Goal: Task Accomplishment & Management: Complete application form

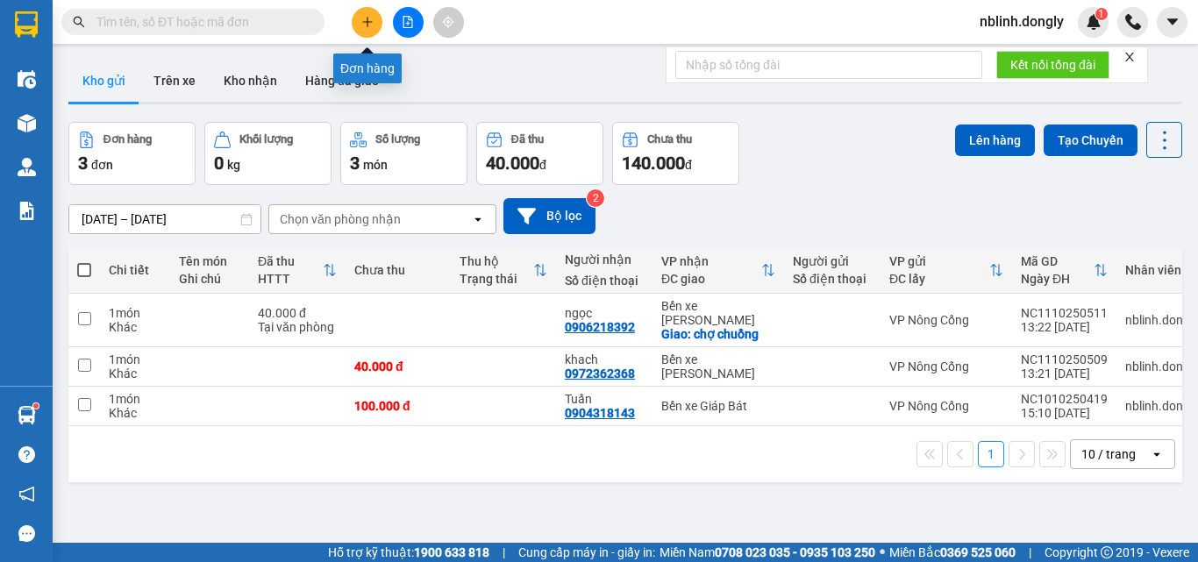
click at [372, 17] on icon "plus" at bounding box center [367, 22] width 12 height 12
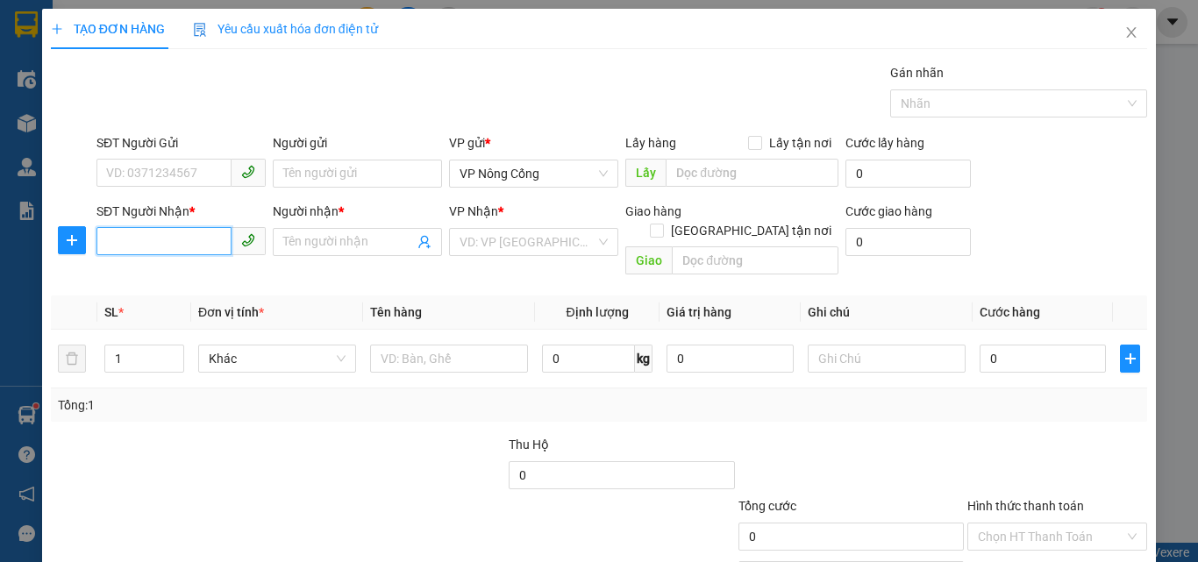
click at [186, 245] on input "SĐT Người Nhận *" at bounding box center [164, 241] width 135 height 28
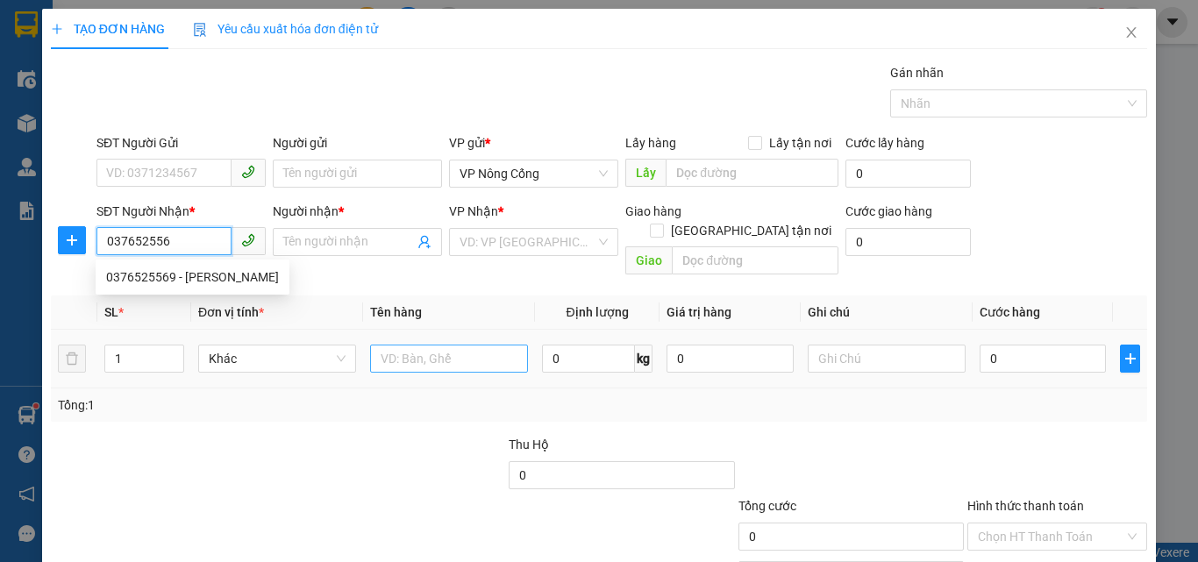
type input "0376525569"
click at [189, 280] on div "0376525569 - [PERSON_NAME]" at bounding box center [192, 277] width 173 height 19
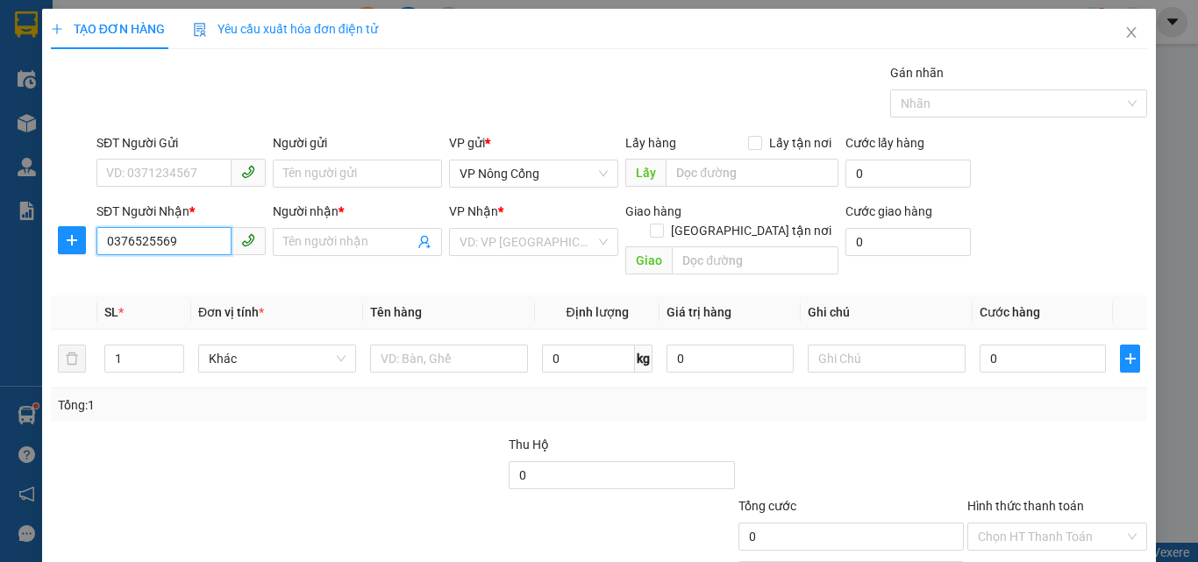
type input "Ninh"
type input "0376525569"
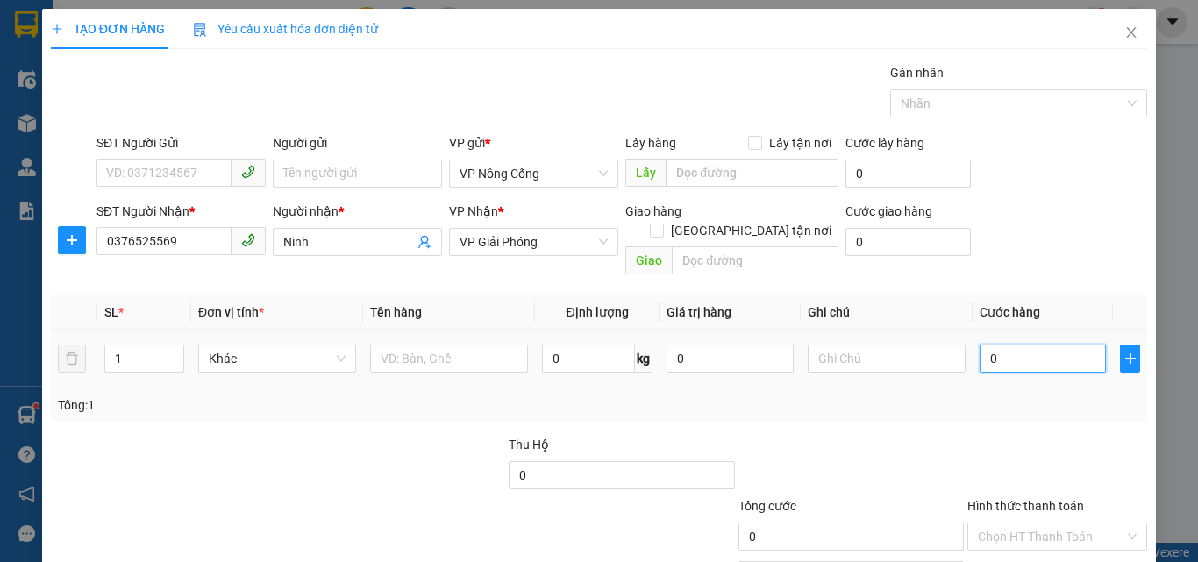
click at [1026, 345] on input "0" at bounding box center [1043, 359] width 126 height 28
type input "7"
type input "70"
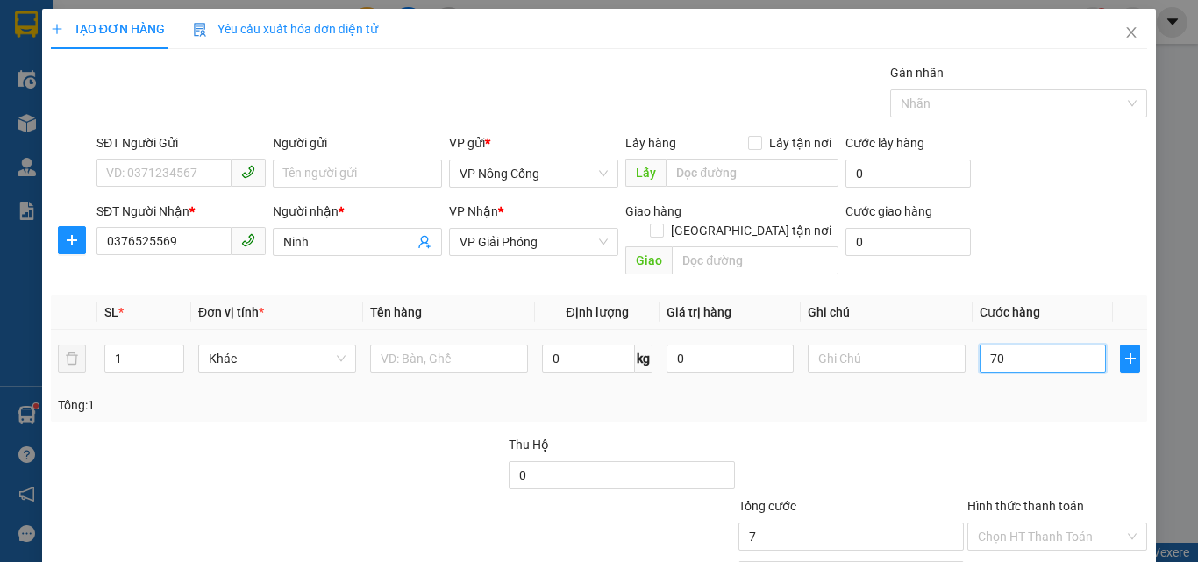
type input "70"
type input "70.000"
click at [1040, 499] on label "Hình thức thanh toán" at bounding box center [1026, 506] width 117 height 14
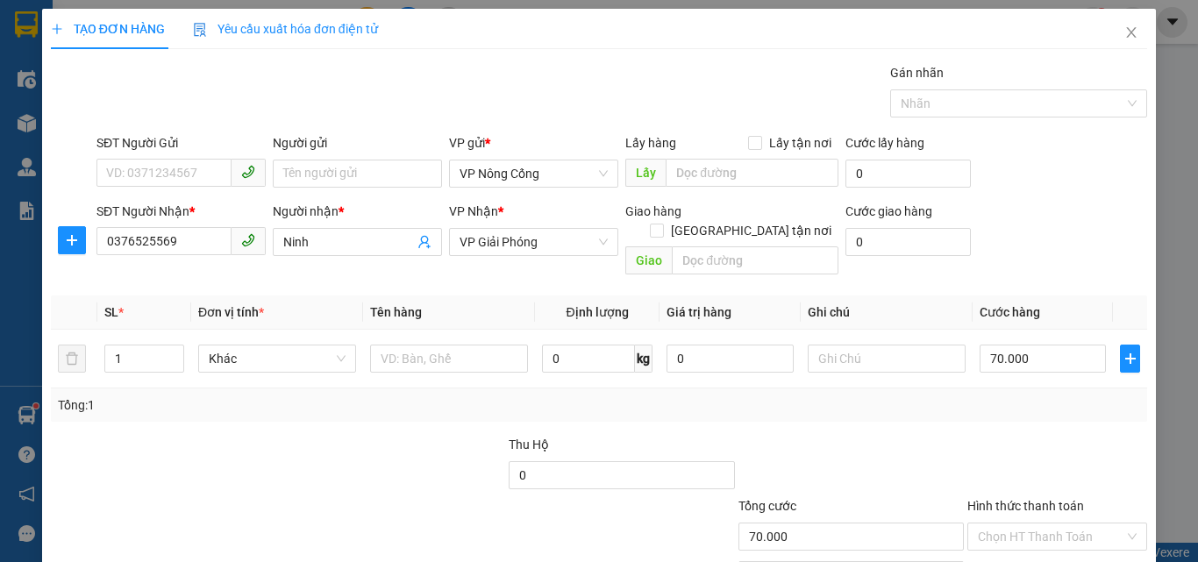
click at [1040, 524] on input "Hình thức thanh toán" at bounding box center [1051, 537] width 147 height 26
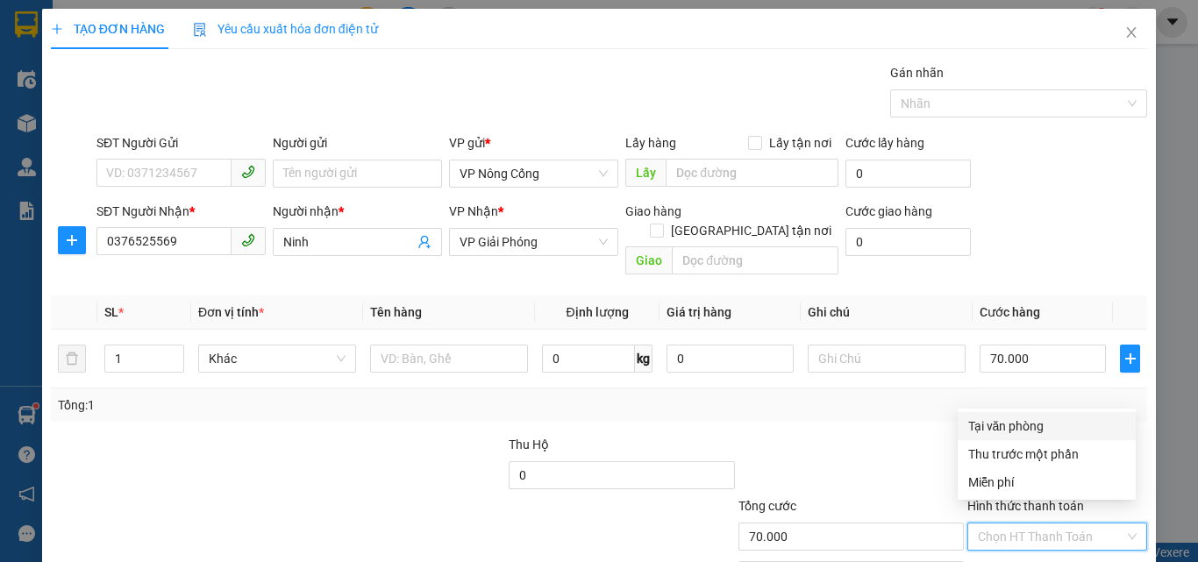
click at [1005, 425] on div "Tại văn phòng" at bounding box center [1047, 426] width 157 height 19
type input "0"
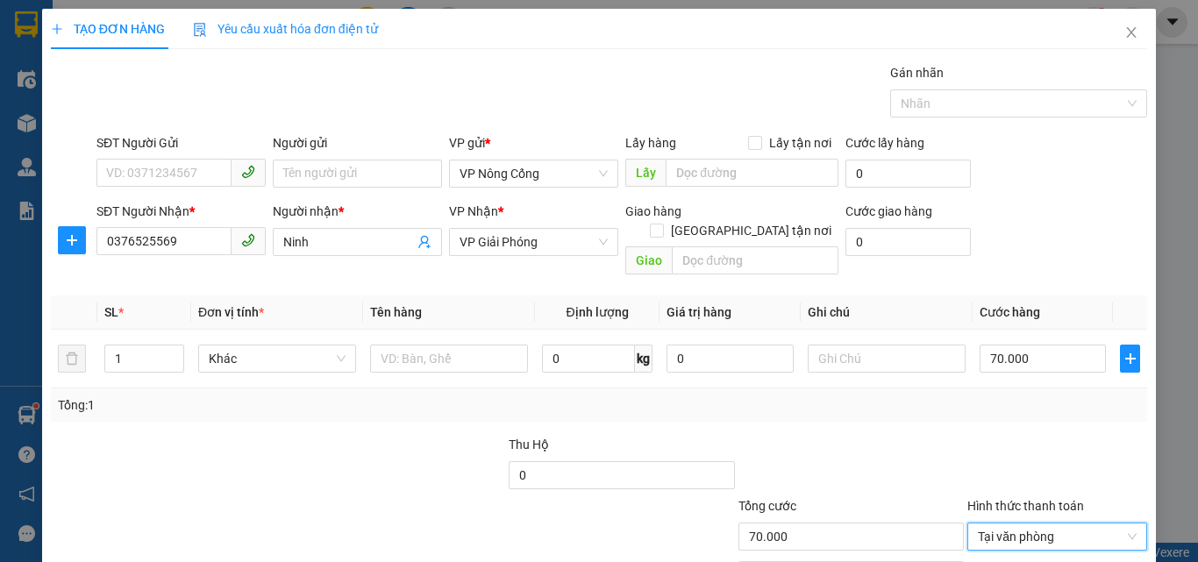
scroll to position [87, 0]
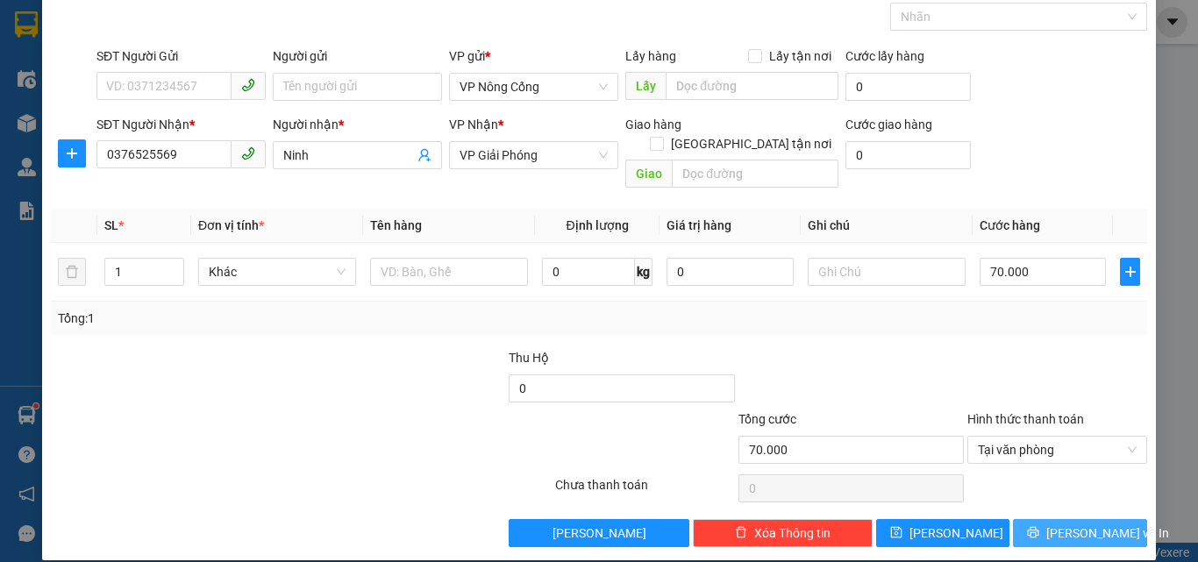
click at [1055, 524] on span "[PERSON_NAME] và In" at bounding box center [1108, 533] width 123 height 19
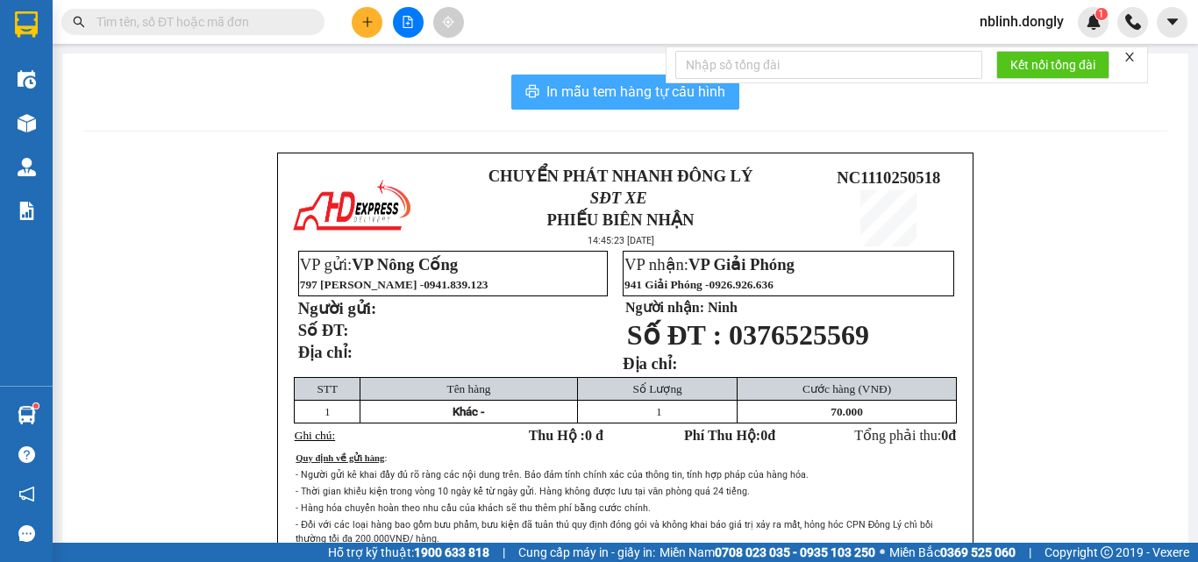
click at [642, 94] on span "In mẫu tem hàng tự cấu hình" at bounding box center [636, 92] width 179 height 22
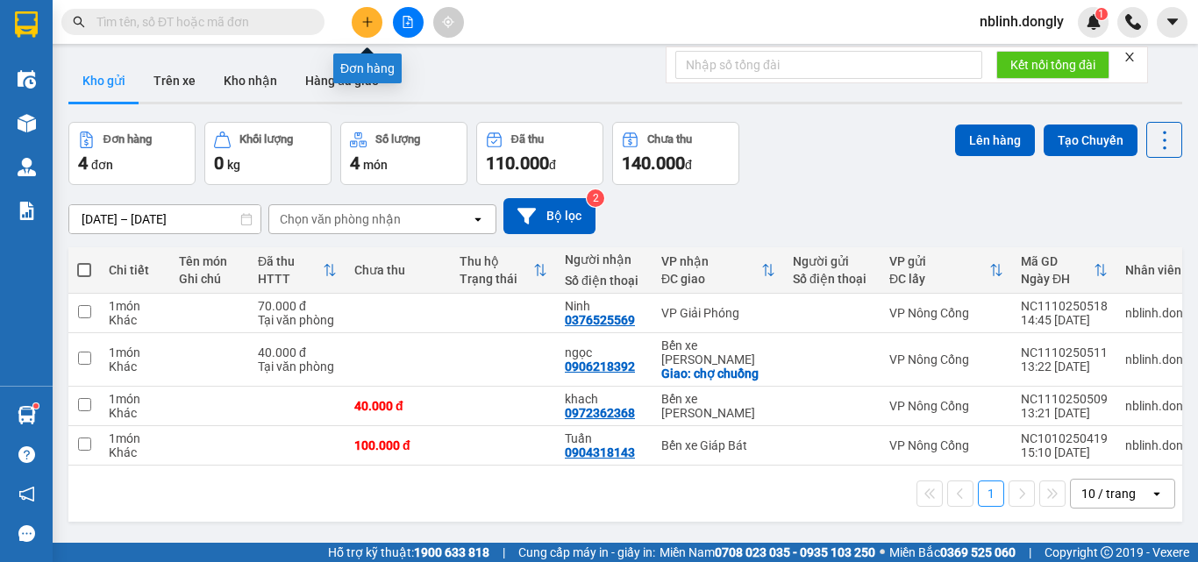
click at [360, 22] on button at bounding box center [367, 22] width 31 height 31
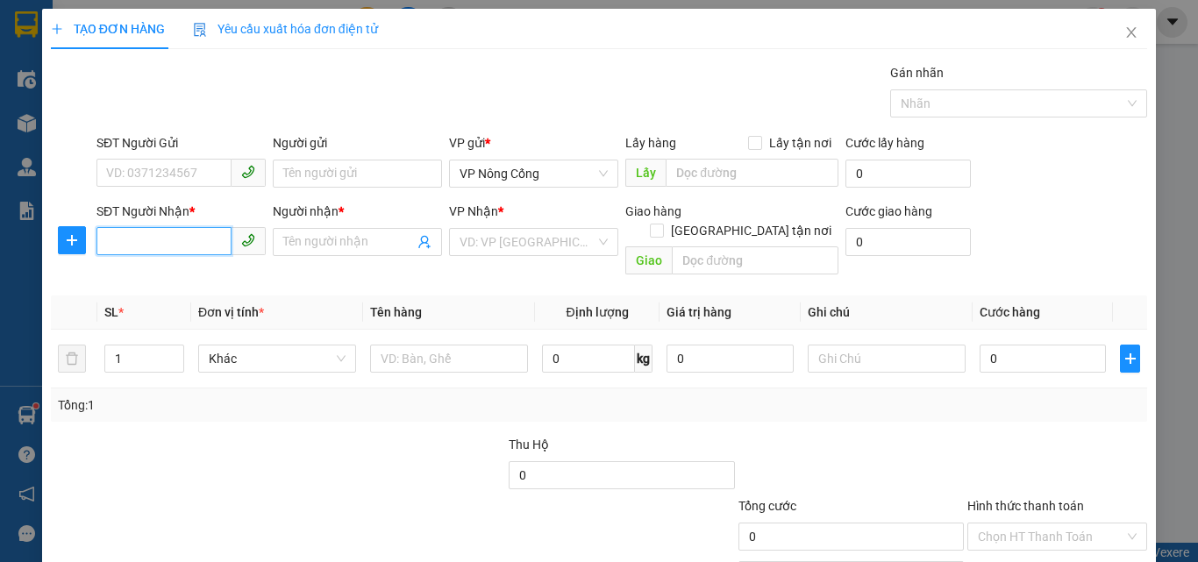
click at [172, 242] on input "SĐT Người Nhận *" at bounding box center [164, 241] width 135 height 28
type input "0978909648"
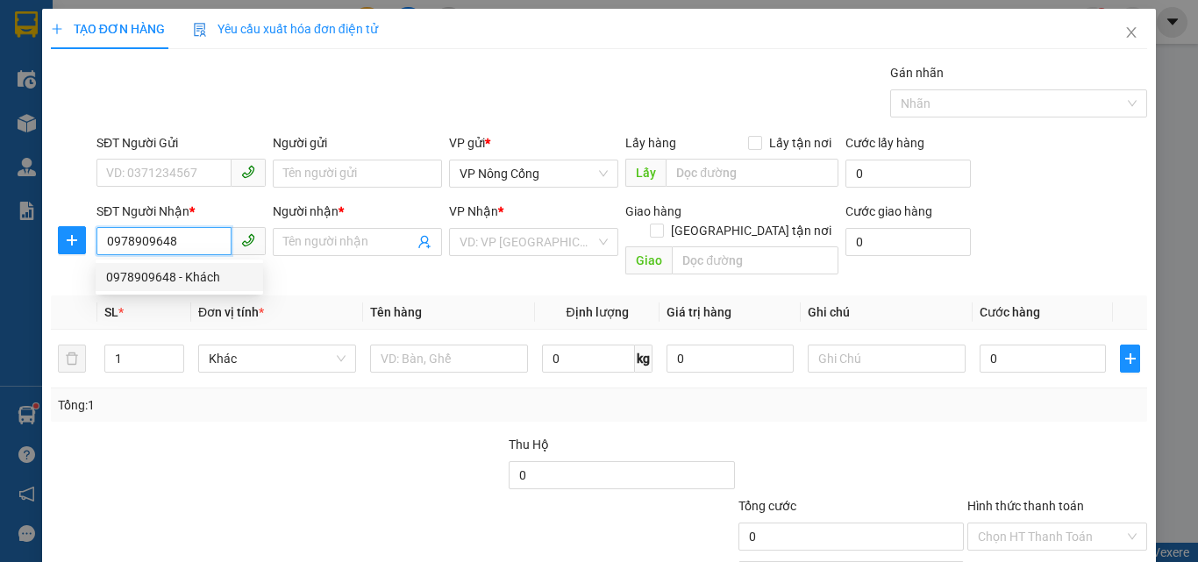
click at [198, 280] on div "0978909648 - Khách" at bounding box center [179, 277] width 147 height 19
type input "Khách"
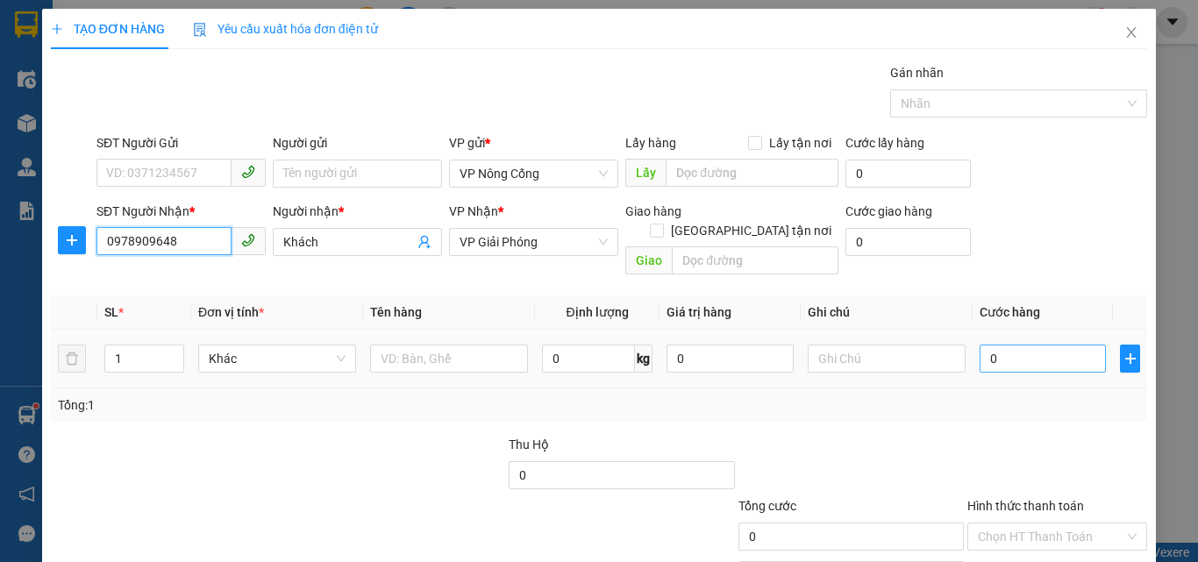
type input "0978909648"
click at [1028, 345] on input "0" at bounding box center [1043, 359] width 126 height 28
type input "3"
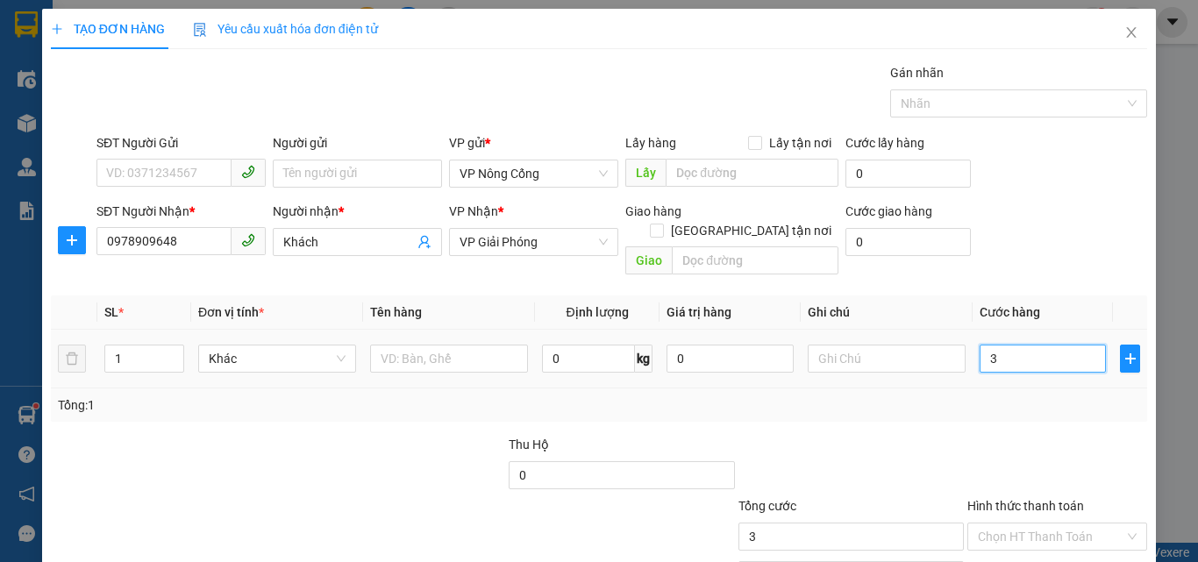
type input "30"
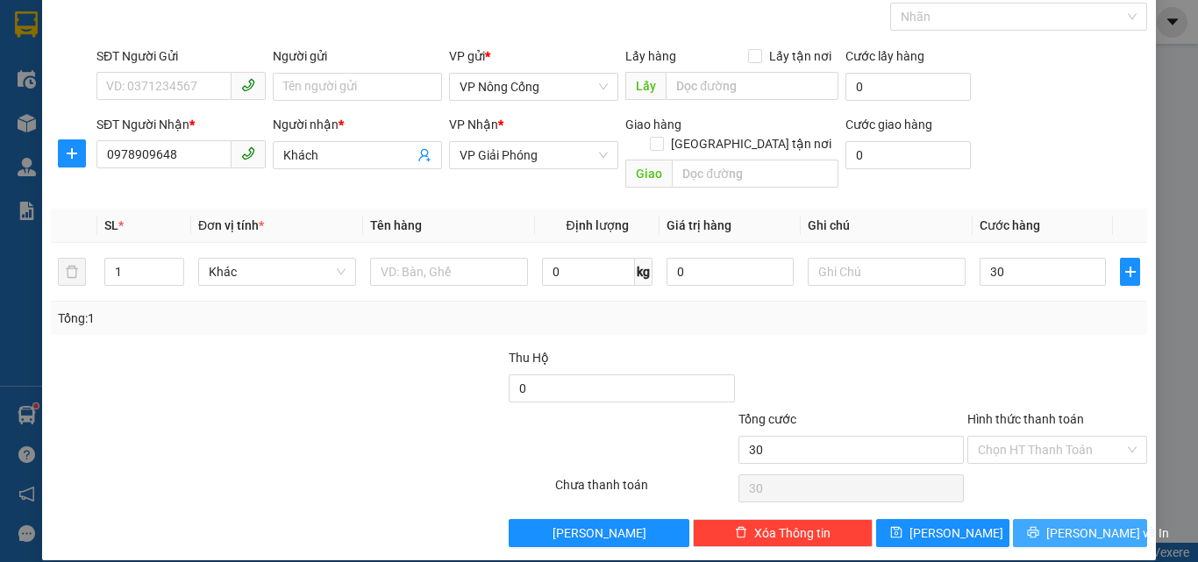
type input "30.000"
click at [1056, 524] on span "[PERSON_NAME] và In" at bounding box center [1108, 533] width 123 height 19
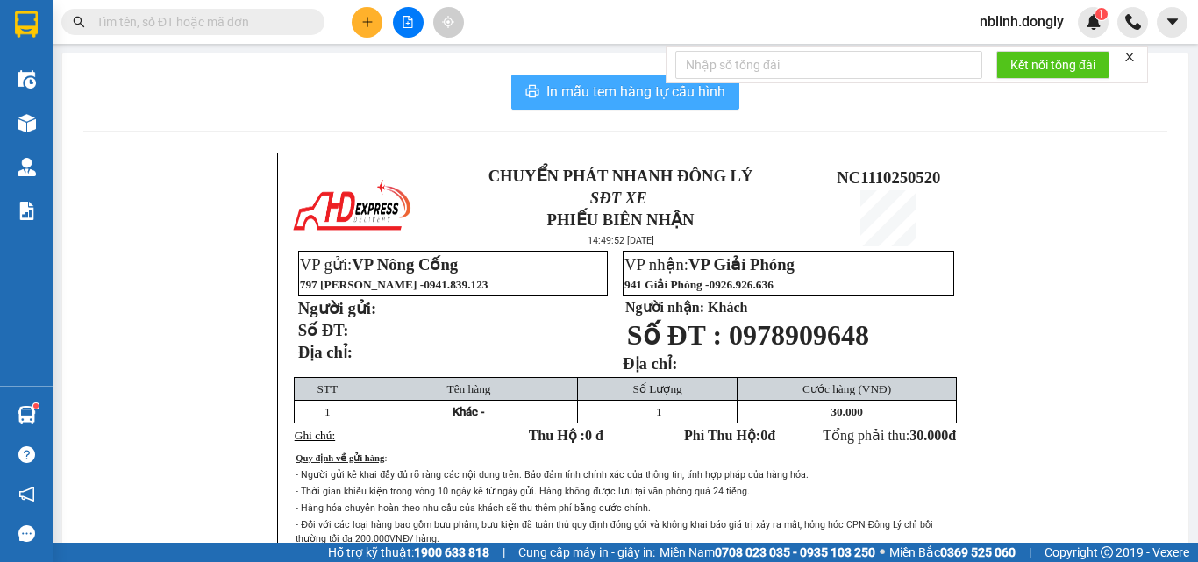
click at [585, 89] on span "In mẫu tem hàng tự cấu hình" at bounding box center [636, 92] width 179 height 22
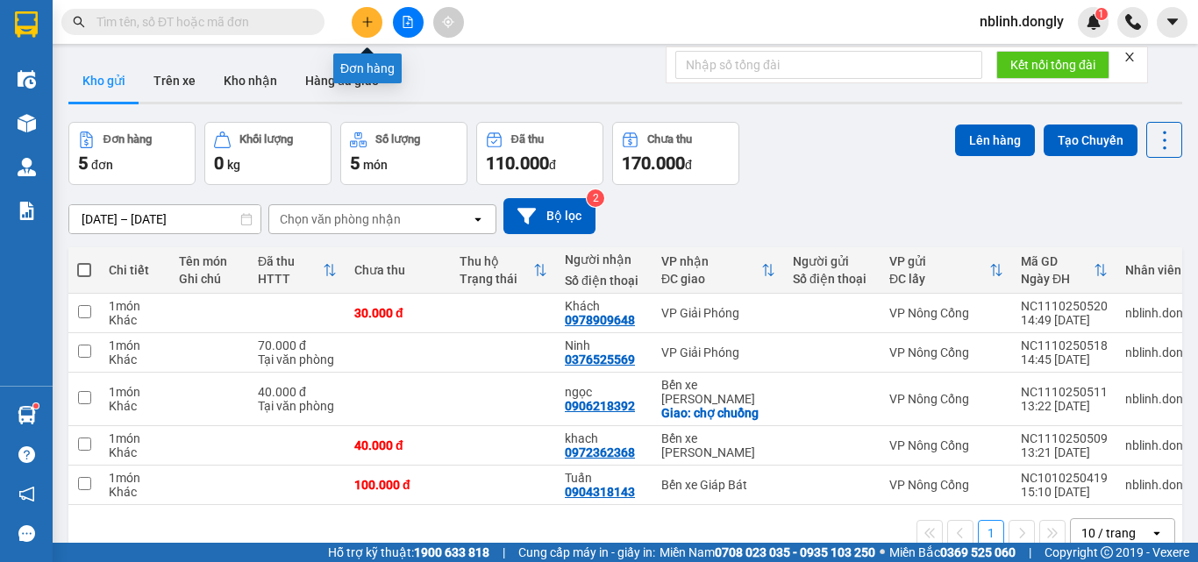
click at [367, 25] on icon "plus" at bounding box center [367, 22] width 12 height 12
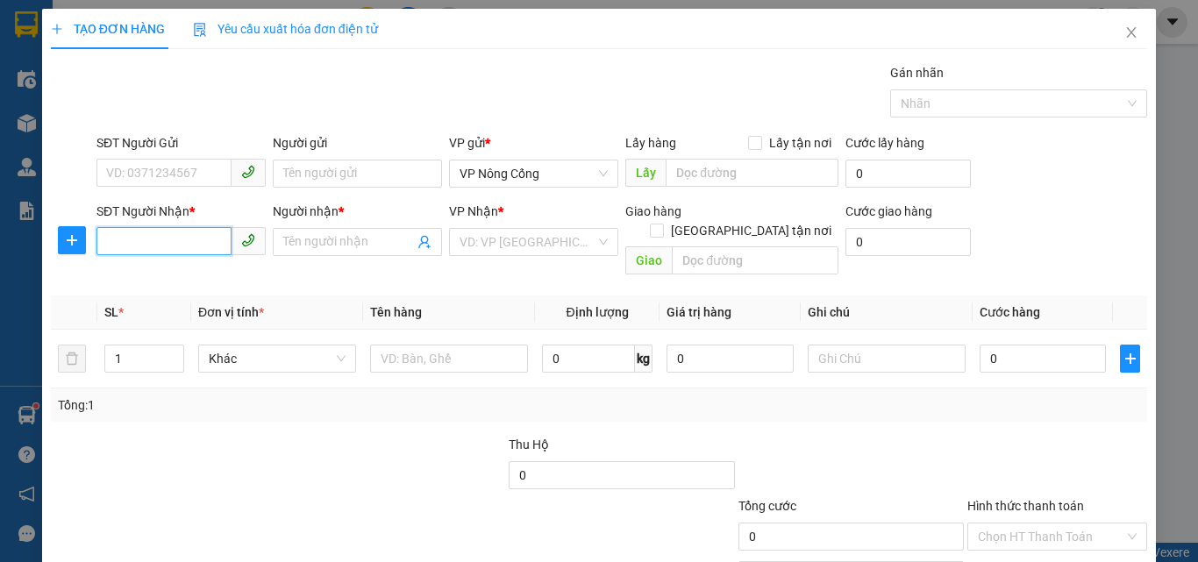
click at [187, 237] on input "SĐT Người Nhận *" at bounding box center [164, 241] width 135 height 28
click at [150, 240] on input "SĐT Người Nhận *" at bounding box center [164, 241] width 135 height 28
type input "0326880189"
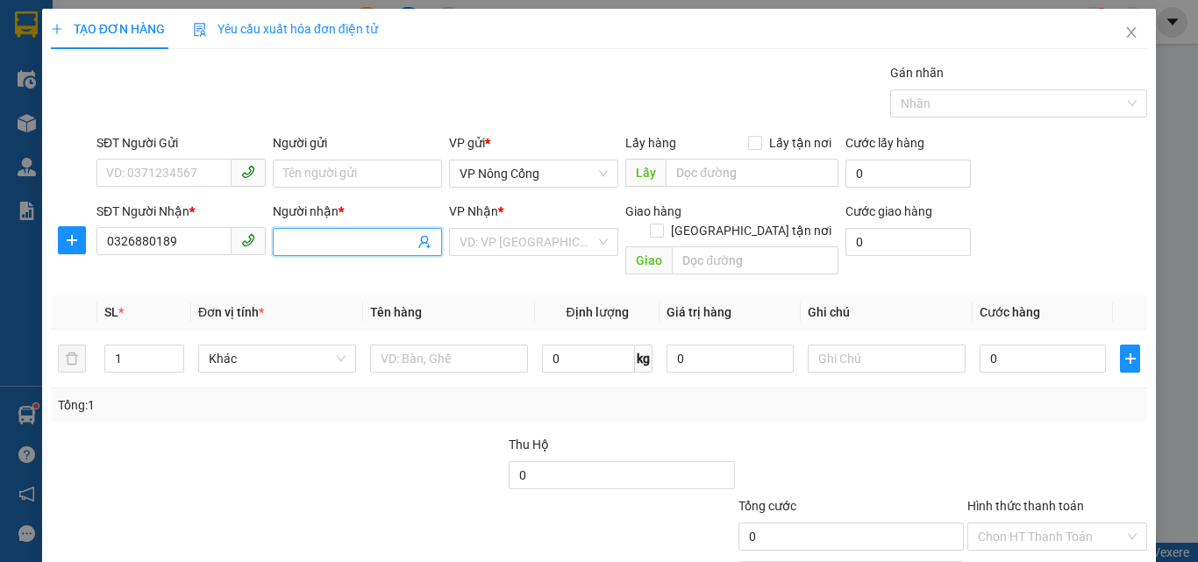
click at [365, 249] on input "Người nhận *" at bounding box center [348, 241] width 131 height 19
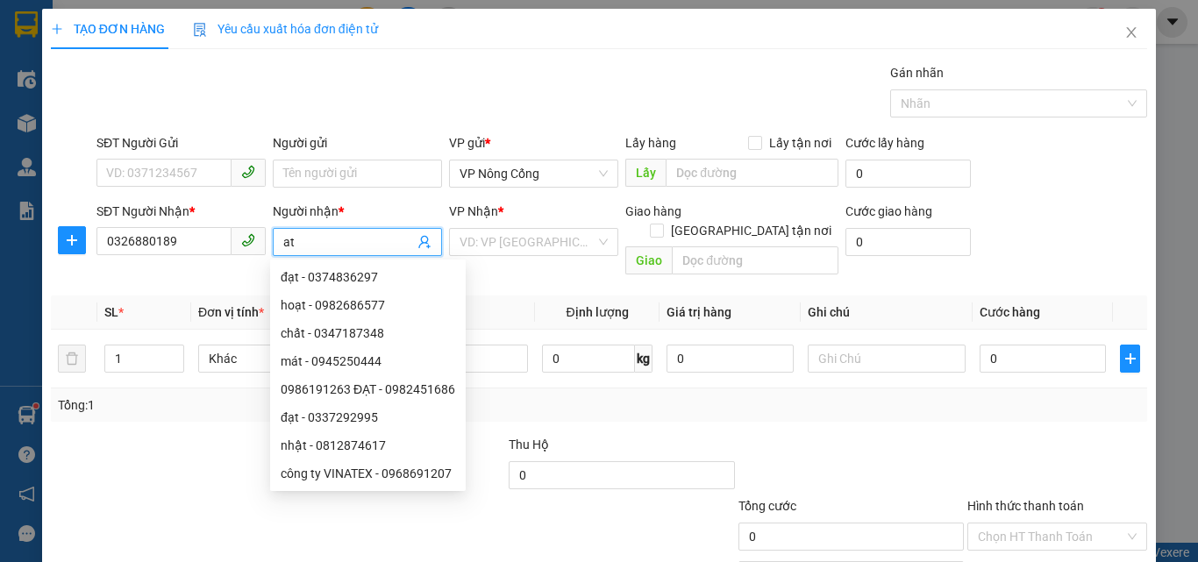
type input "a"
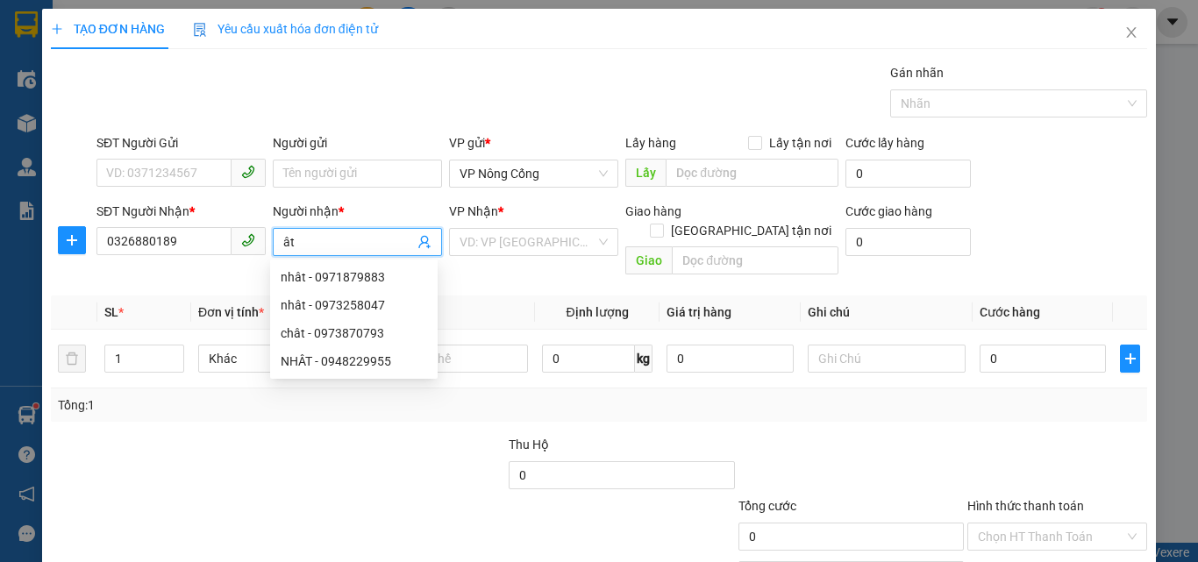
type input "â"
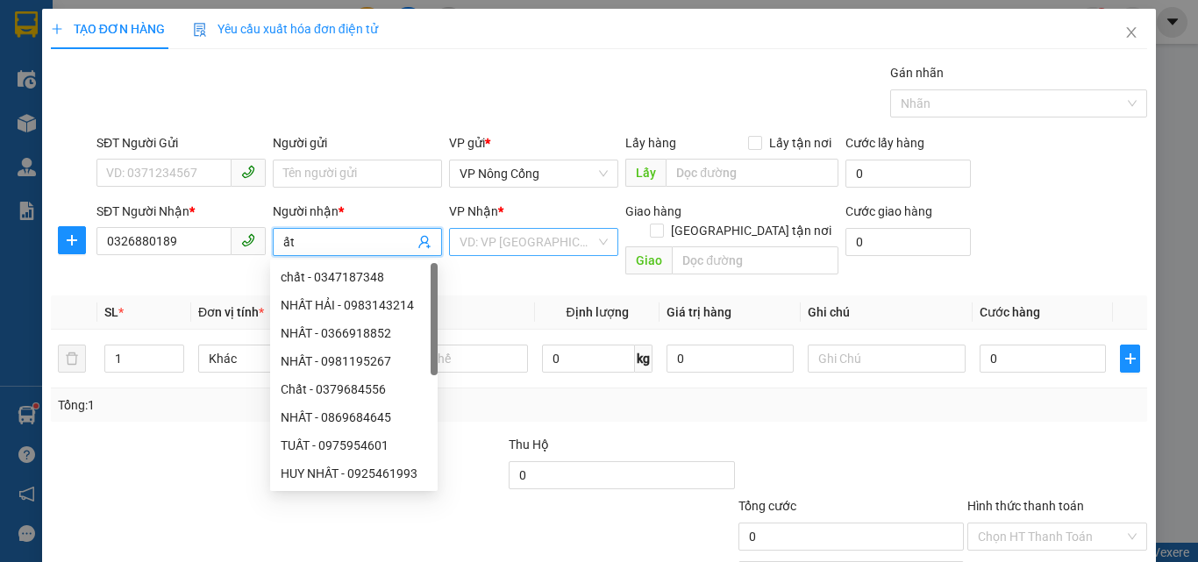
type input "ất"
click at [527, 247] on input "search" at bounding box center [528, 242] width 136 height 26
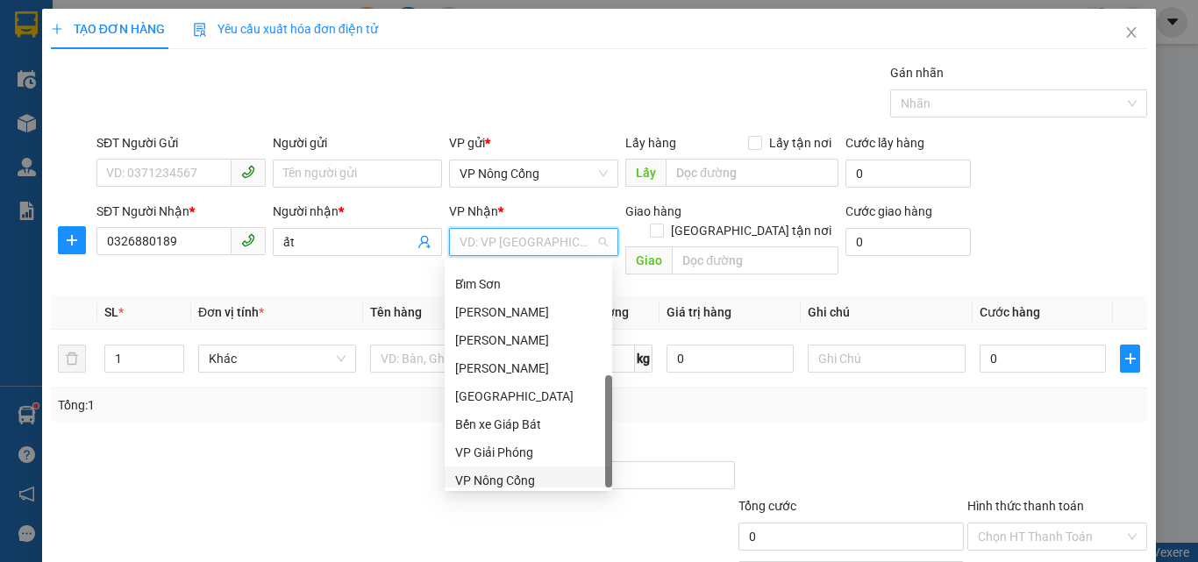
scroll to position [253, 0]
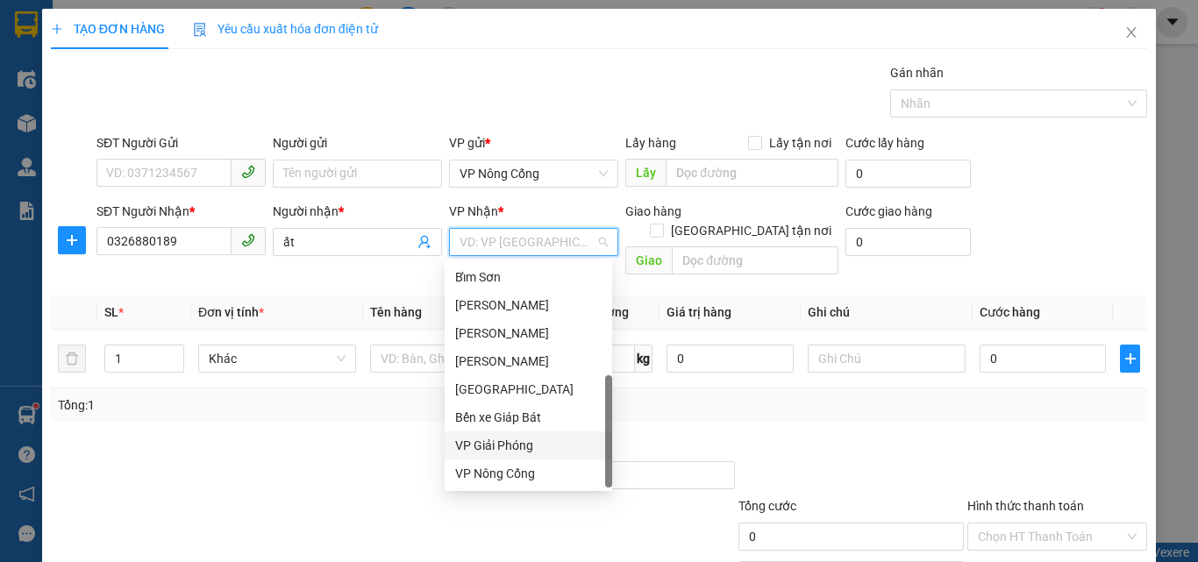
click at [511, 446] on div "VP Giải Phóng" at bounding box center [528, 445] width 147 height 19
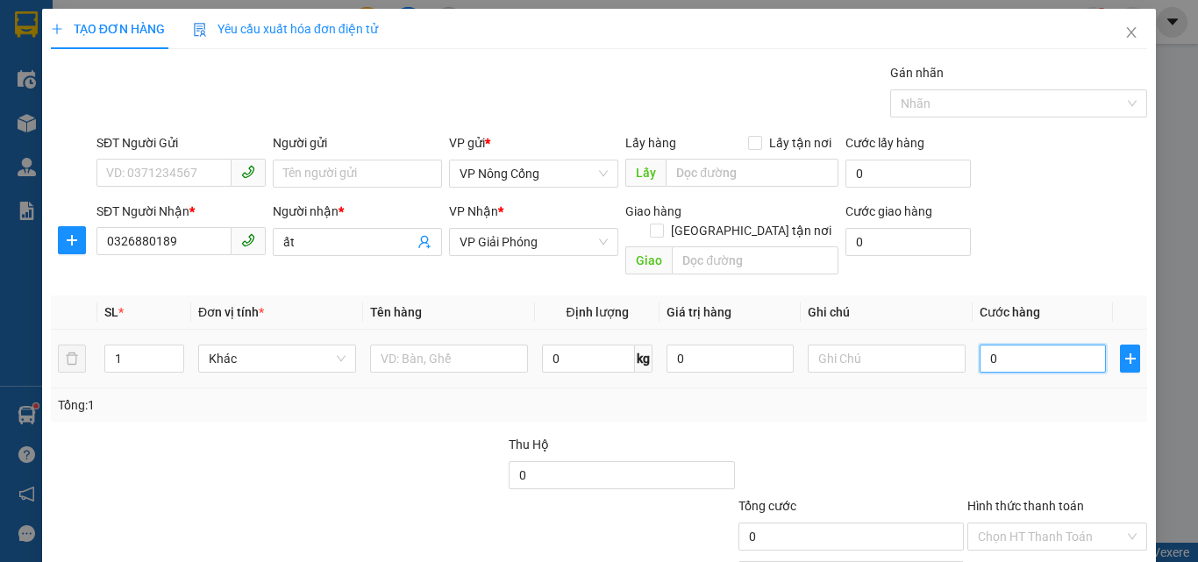
click at [1056, 346] on input "0" at bounding box center [1043, 359] width 126 height 28
type input "4"
type input "40"
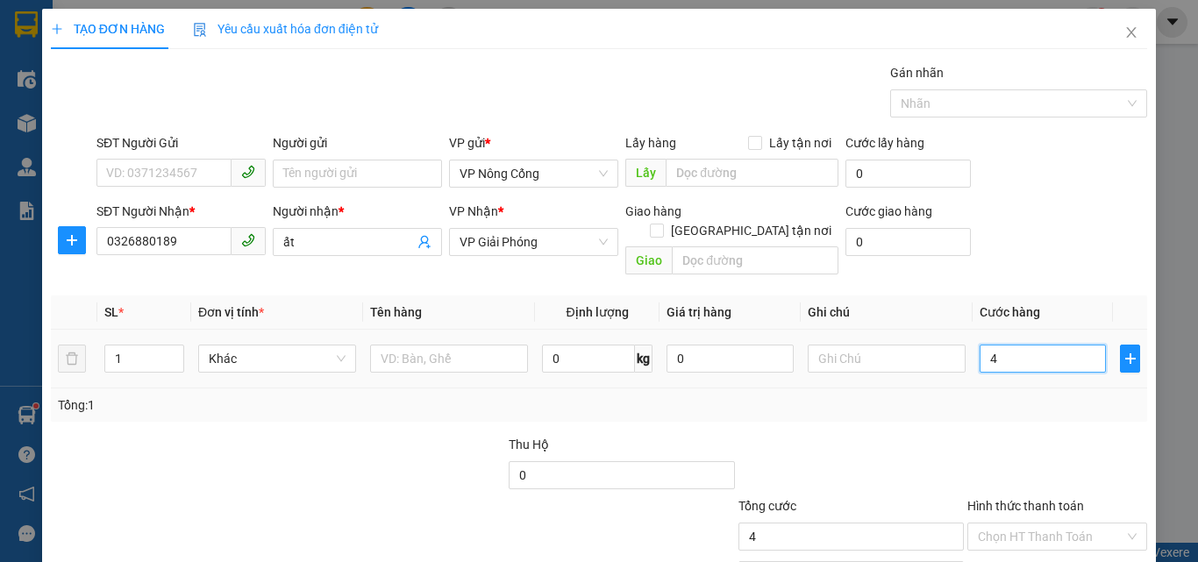
type input "40"
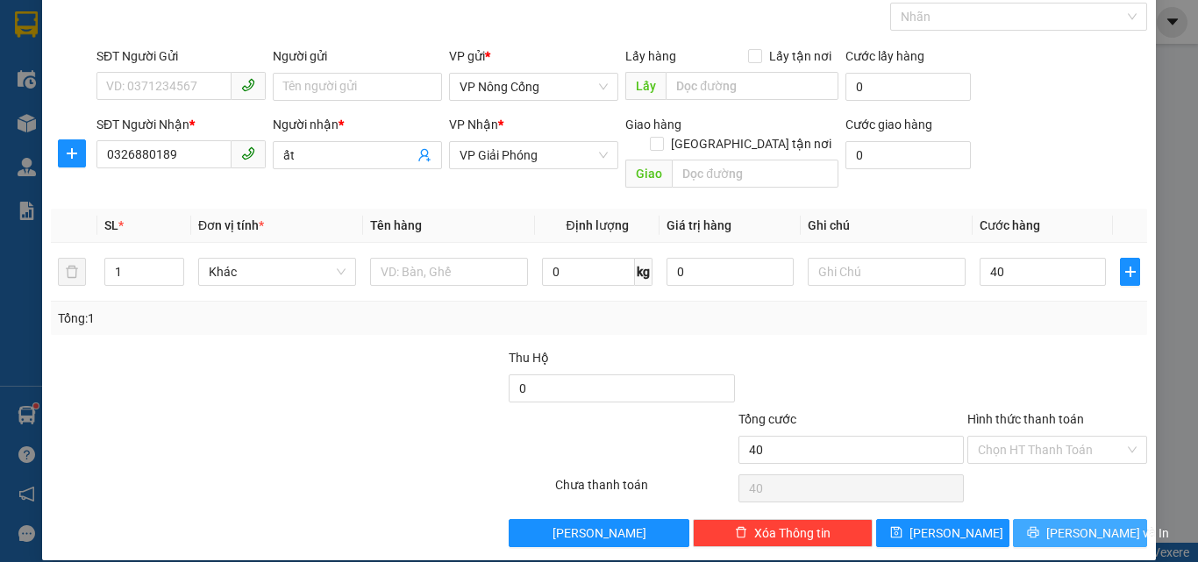
type input "40.000"
click at [1079, 524] on span "[PERSON_NAME] và In" at bounding box center [1108, 533] width 123 height 19
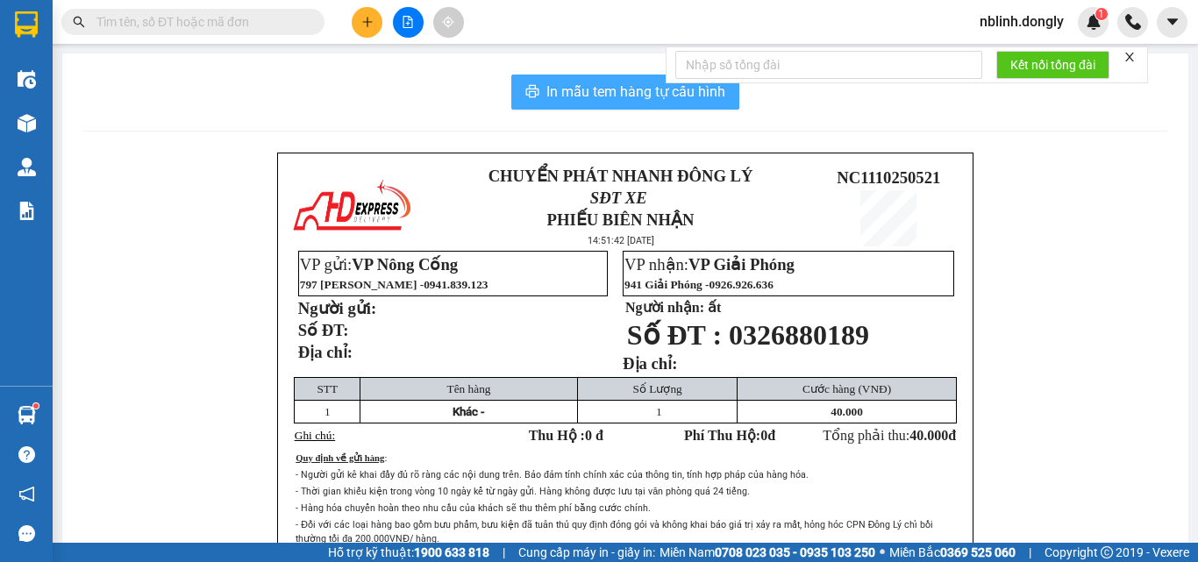
click at [629, 89] on span "In mẫu tem hàng tự cấu hình" at bounding box center [636, 92] width 179 height 22
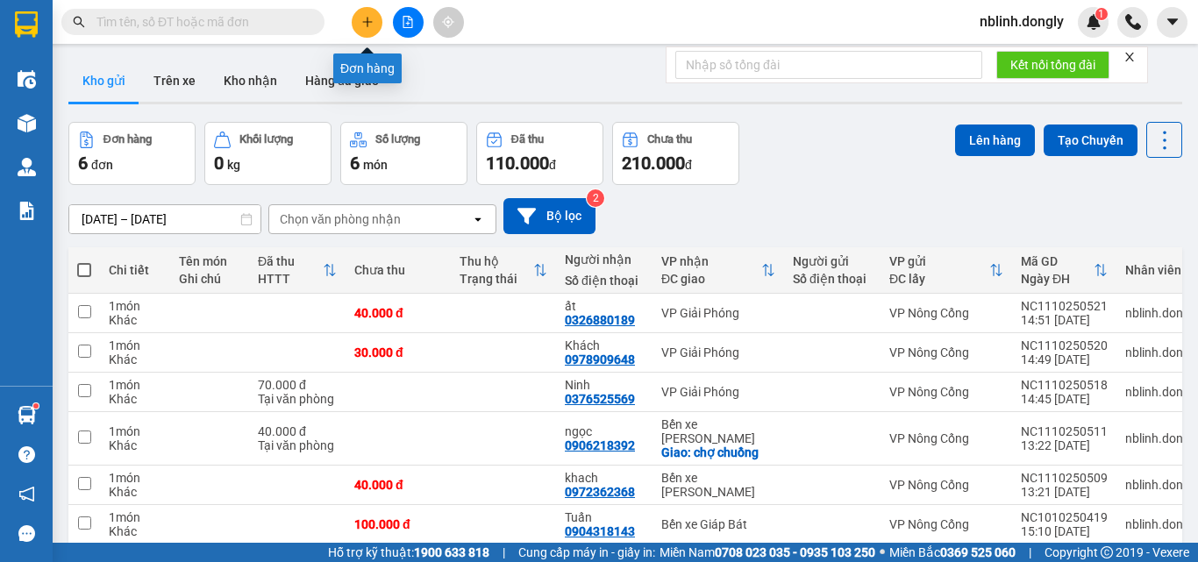
click at [367, 24] on icon "plus" at bounding box center [367, 22] width 12 height 12
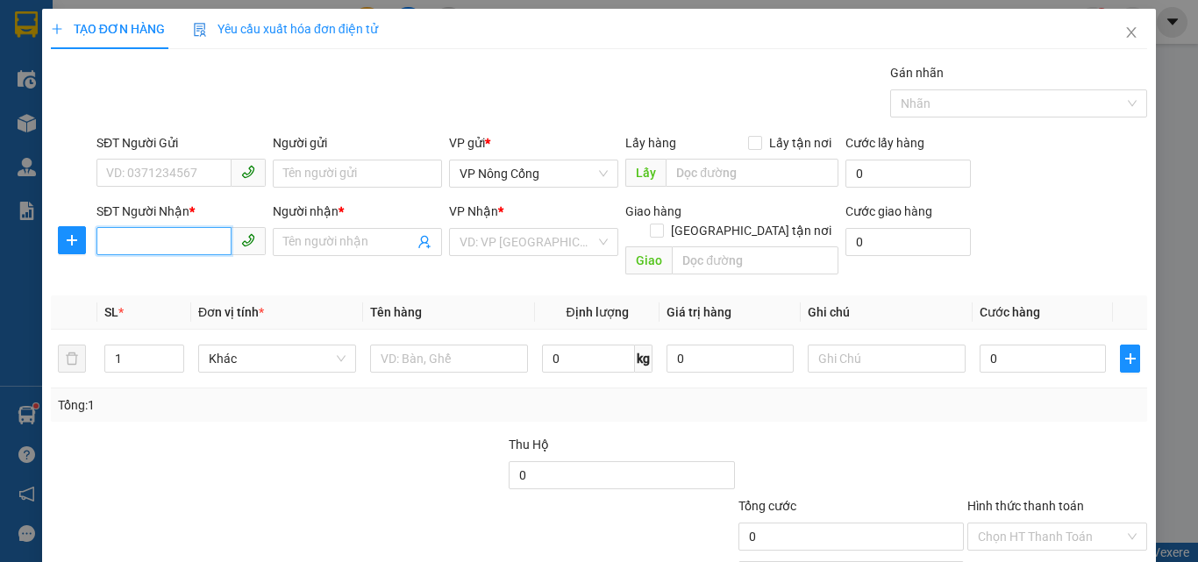
click at [151, 247] on input "SĐT Người Nhận *" at bounding box center [164, 241] width 135 height 28
type input "0967744222"
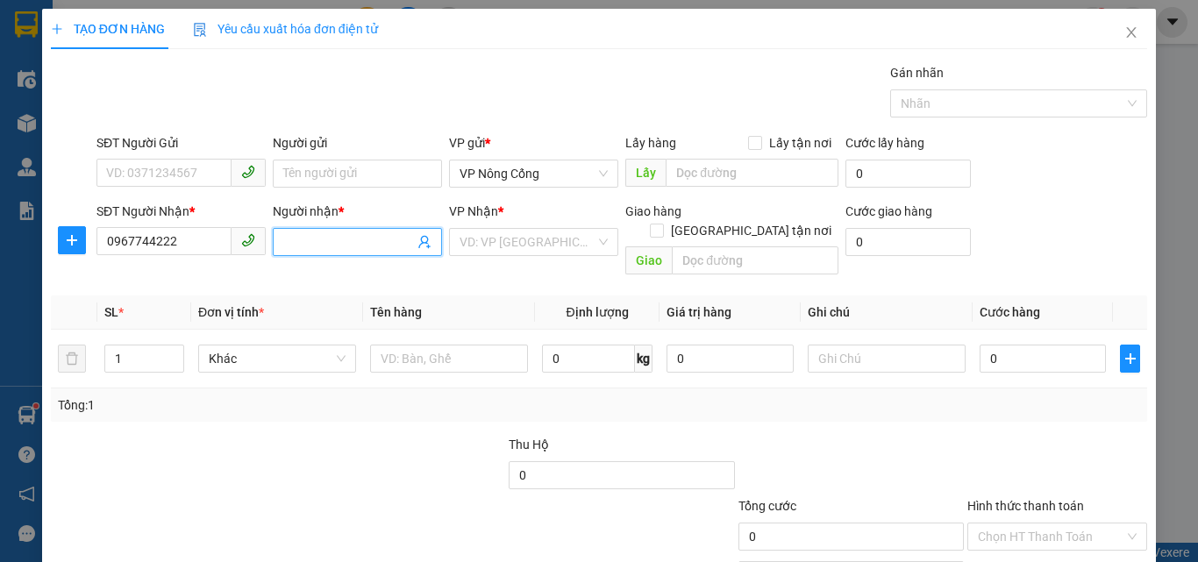
click at [368, 231] on span at bounding box center [357, 242] width 169 height 28
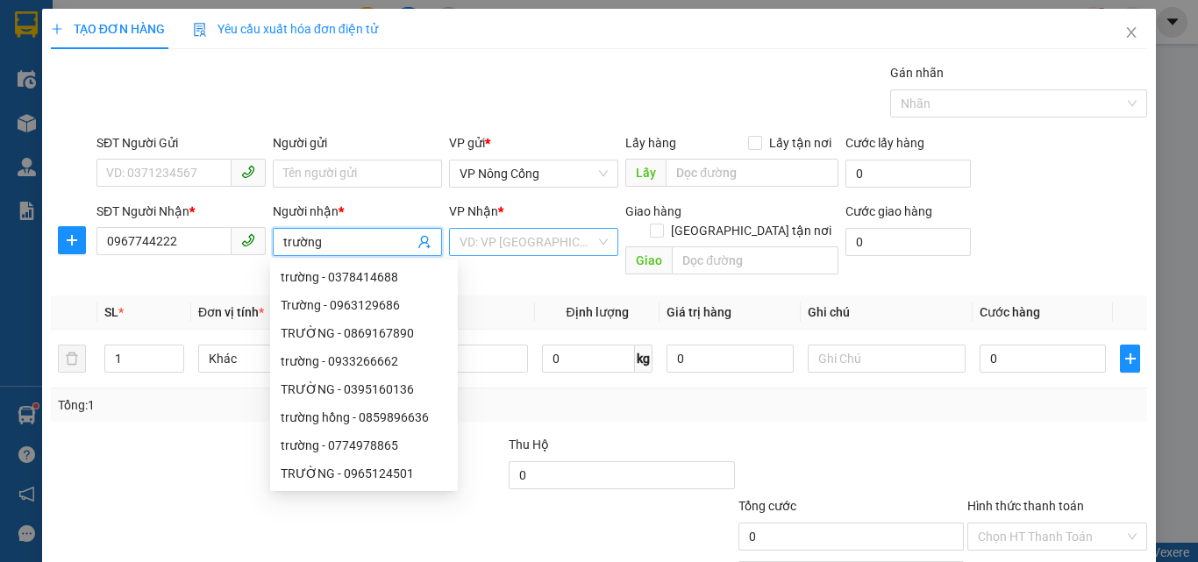
type input "trường"
click at [534, 236] on input "search" at bounding box center [528, 242] width 136 height 26
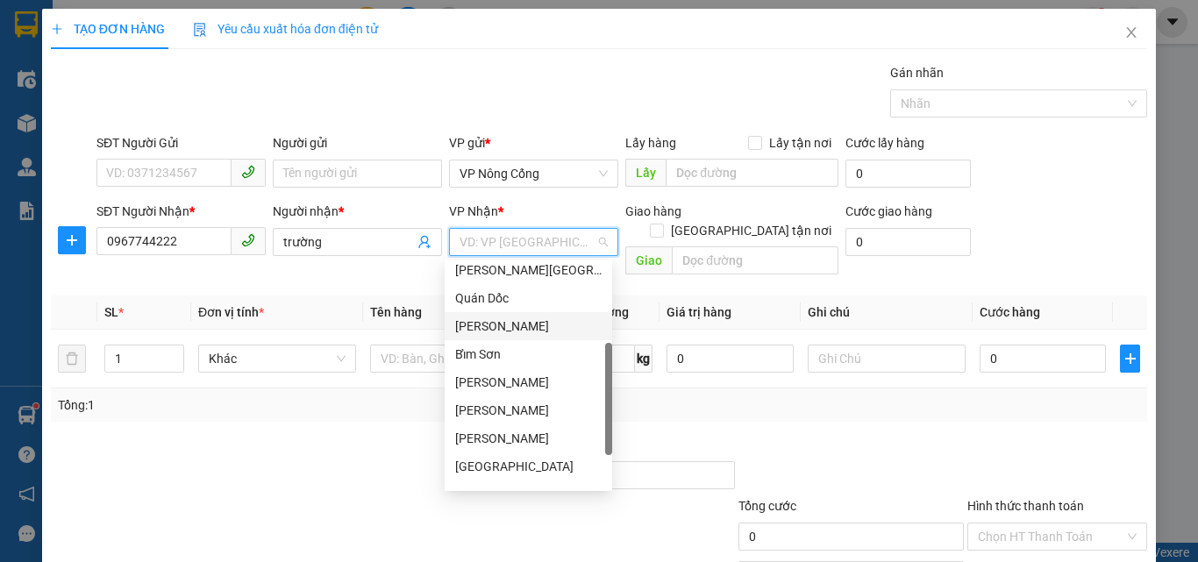
scroll to position [246, 0]
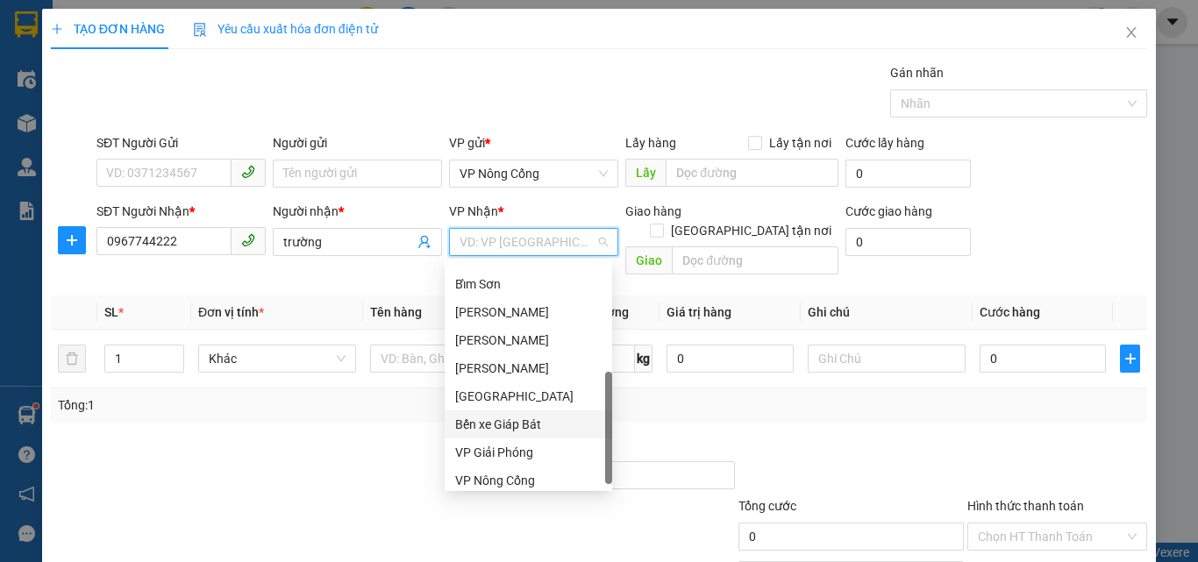
click at [524, 426] on div "Bến xe Giáp Bát" at bounding box center [528, 424] width 147 height 19
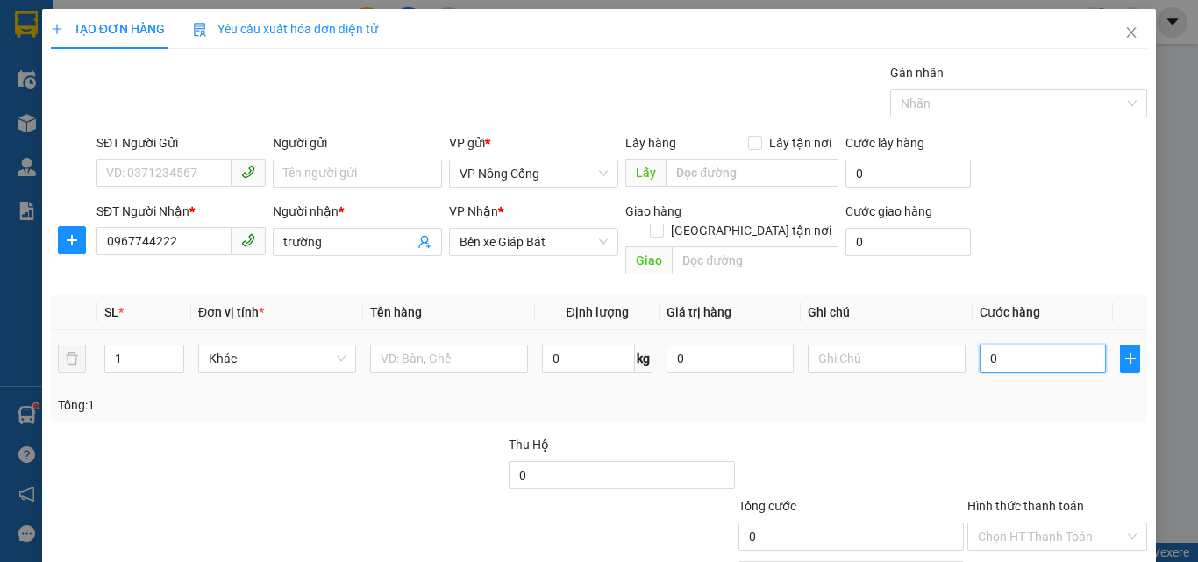
click at [1059, 345] on input "0" at bounding box center [1043, 359] width 126 height 28
type input "5"
type input "50"
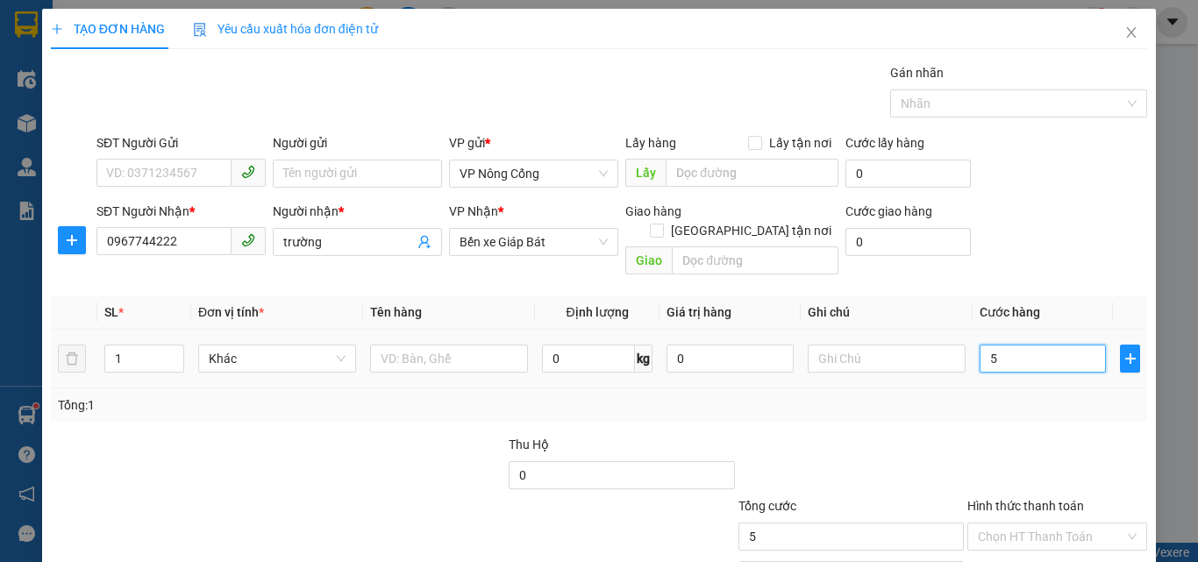
type input "50"
type input "50.000"
click at [1026, 499] on label "Hình thức thanh toán" at bounding box center [1026, 506] width 117 height 14
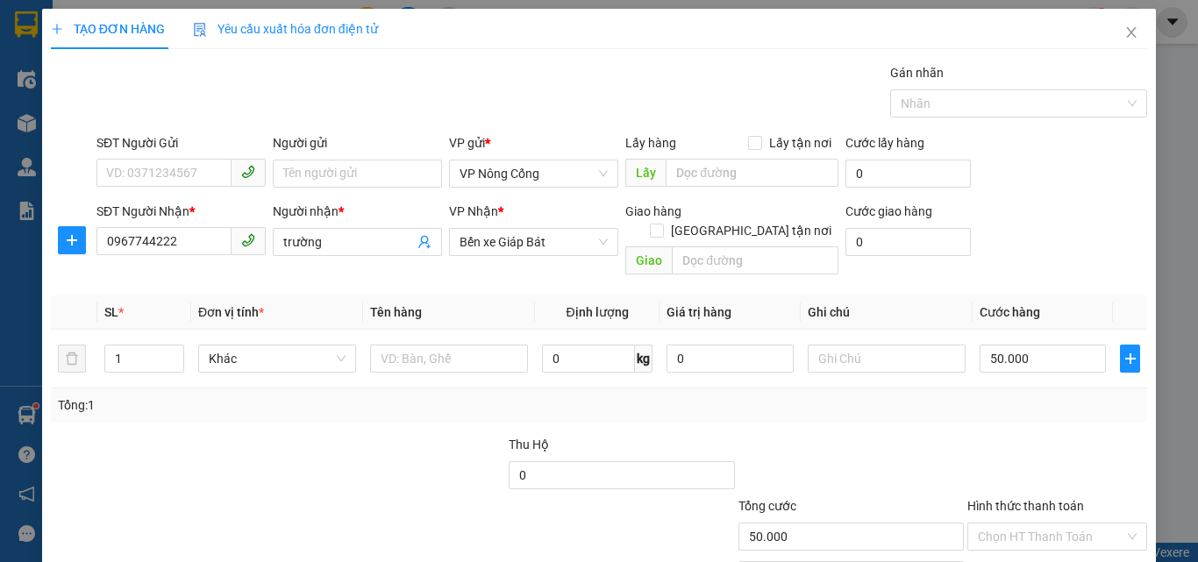
click at [1026, 524] on input "Hình thức thanh toán" at bounding box center [1051, 537] width 147 height 26
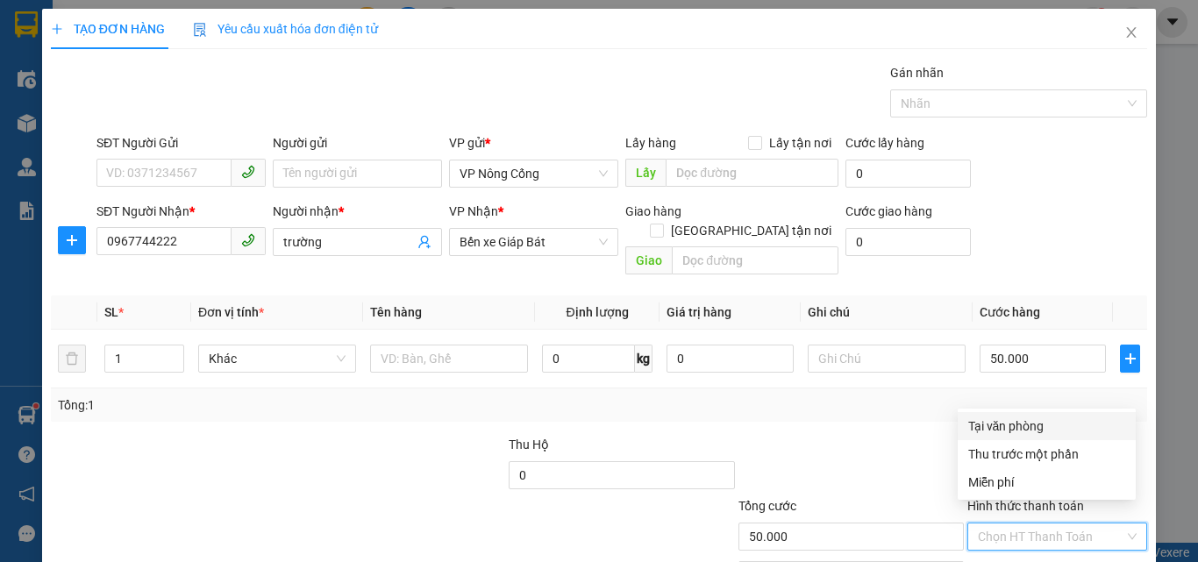
click at [1013, 424] on div "Tại văn phòng" at bounding box center [1047, 426] width 157 height 19
type input "0"
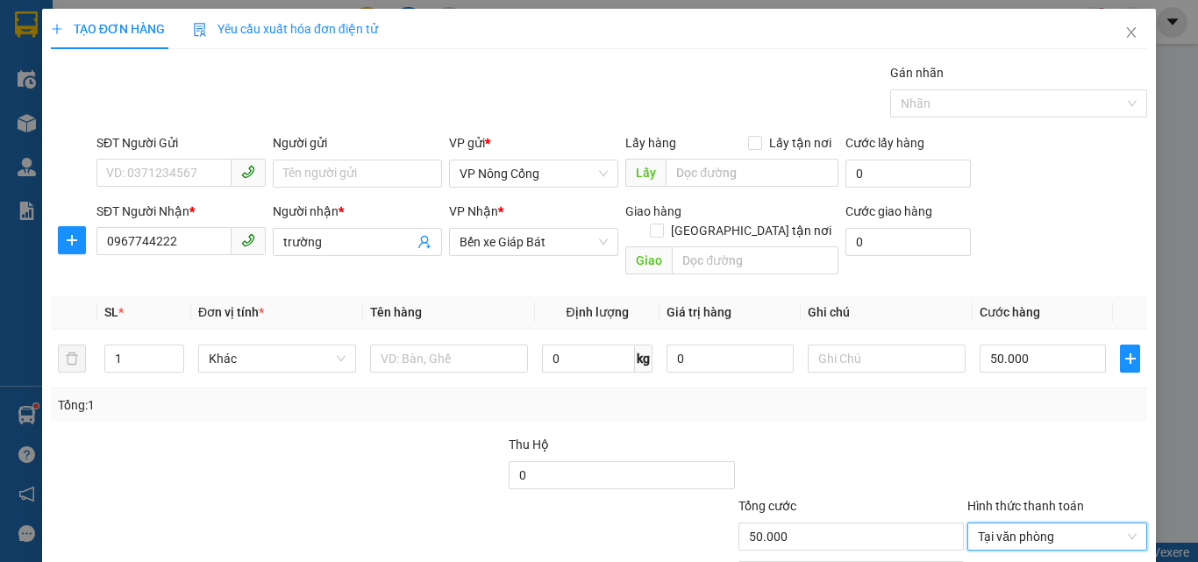
click at [1029, 499] on label "Hình thức thanh toán" at bounding box center [1026, 506] width 117 height 14
click at [1029, 524] on input "Hình thức thanh toán" at bounding box center [1051, 537] width 147 height 26
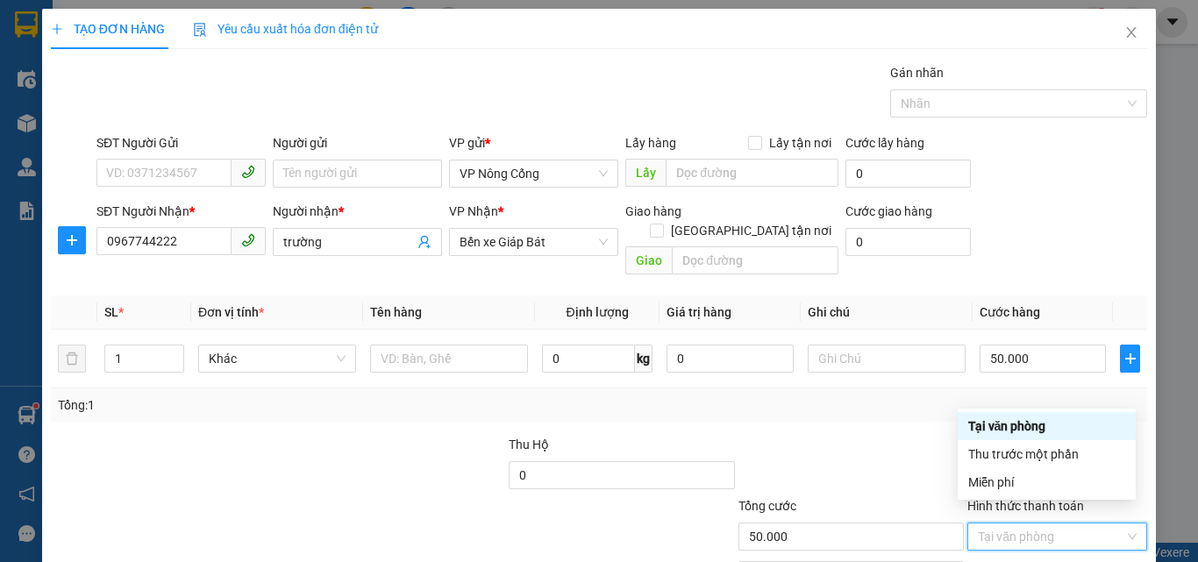
click at [1026, 429] on div "Tại văn phòng" at bounding box center [1047, 426] width 157 height 19
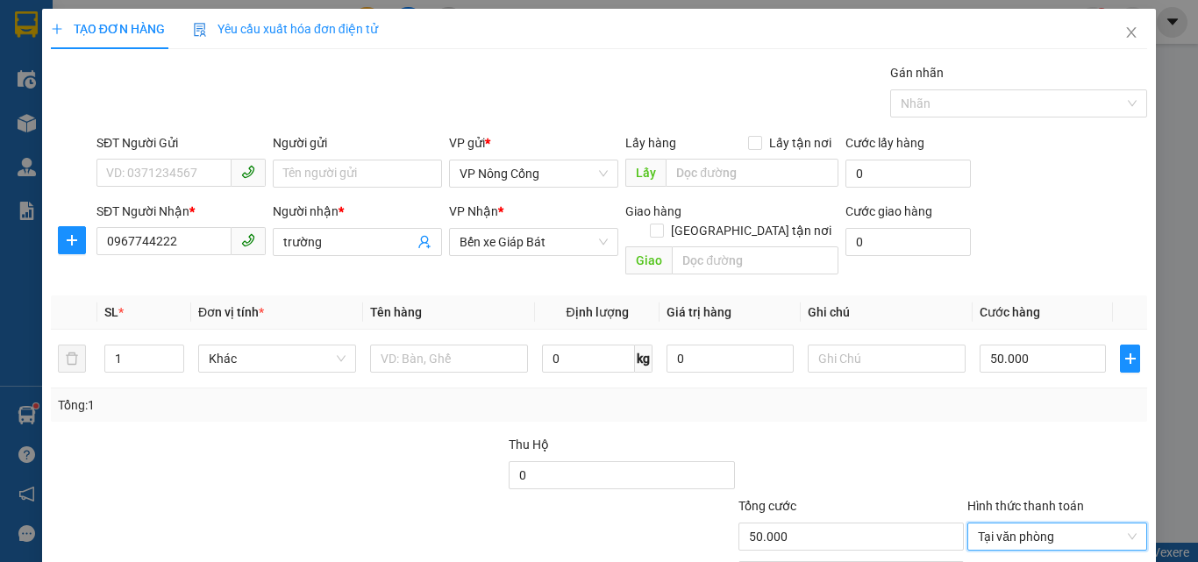
scroll to position [87, 0]
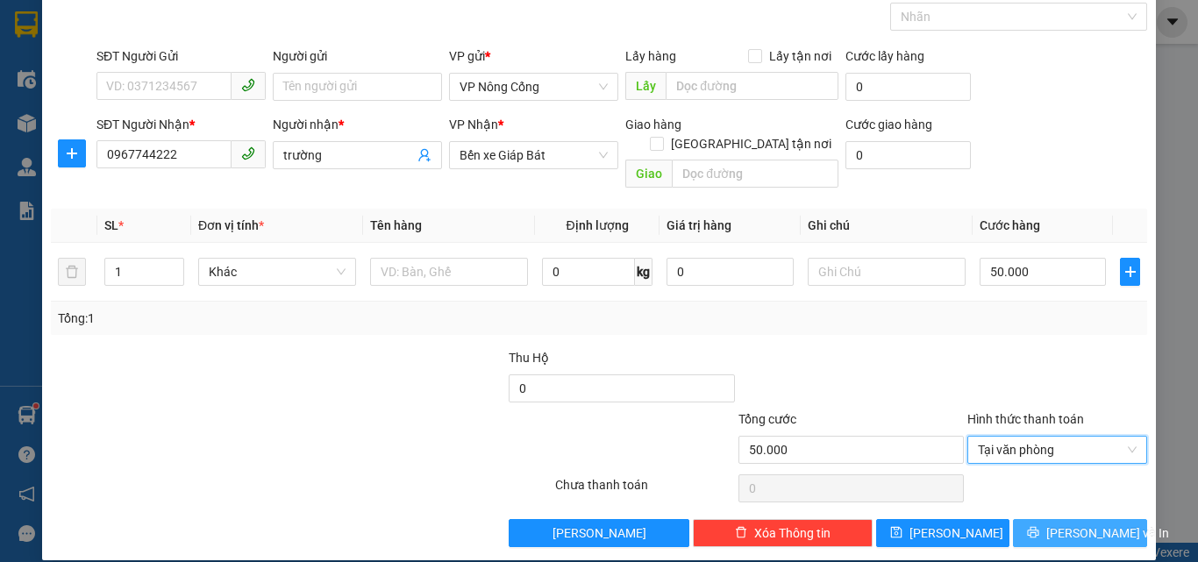
click at [1072, 524] on span "[PERSON_NAME] và In" at bounding box center [1108, 533] width 123 height 19
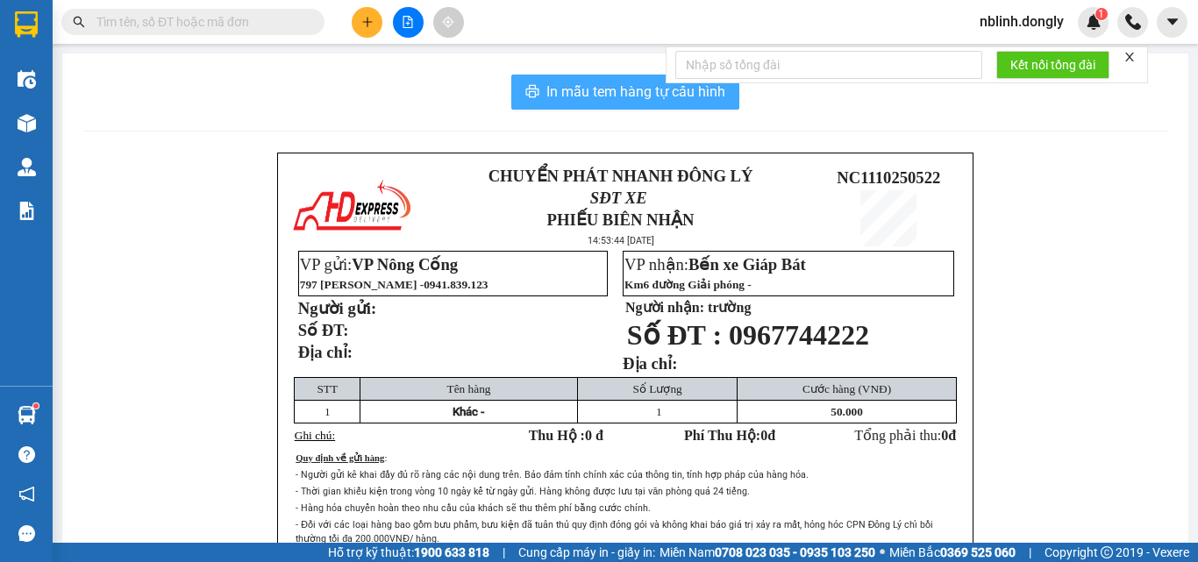
click at [633, 93] on span "In mẫu tem hàng tự cấu hình" at bounding box center [636, 92] width 179 height 22
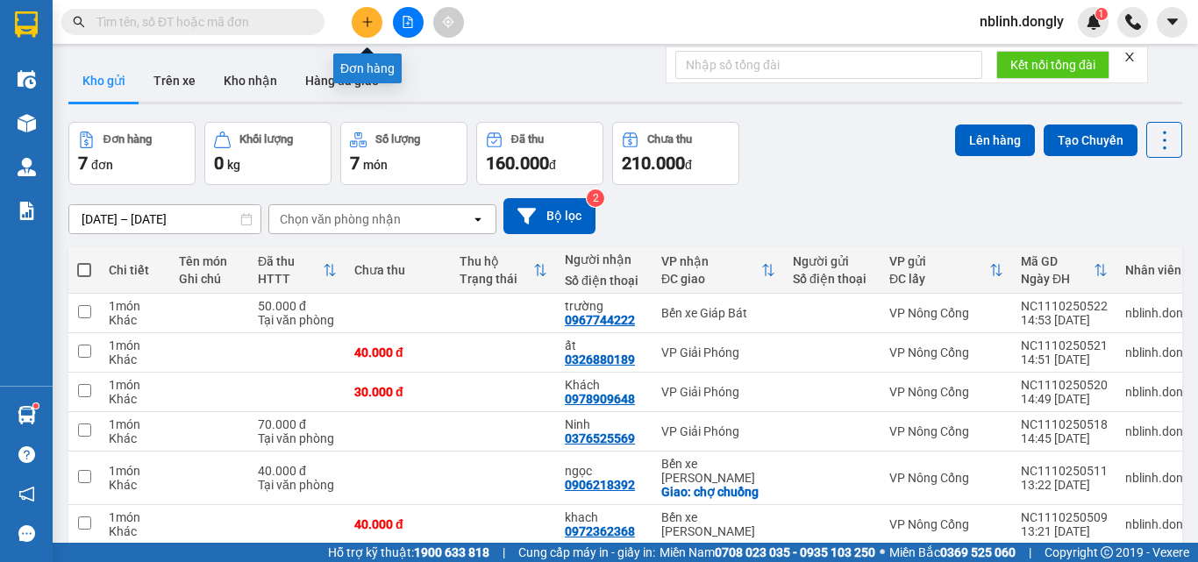
click at [377, 24] on button at bounding box center [367, 22] width 31 height 31
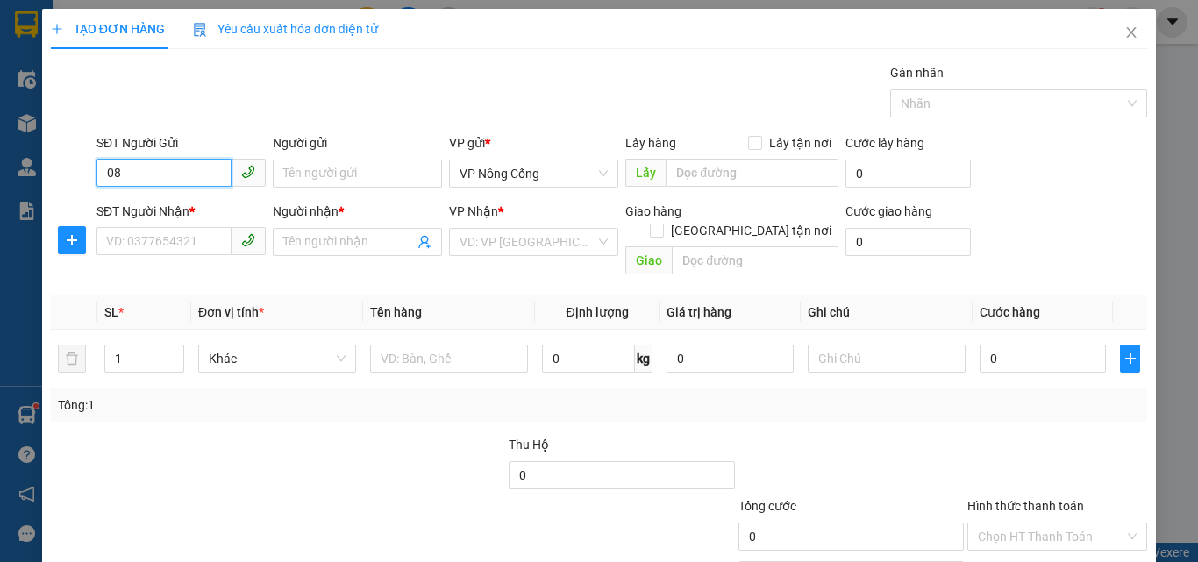
type input "0"
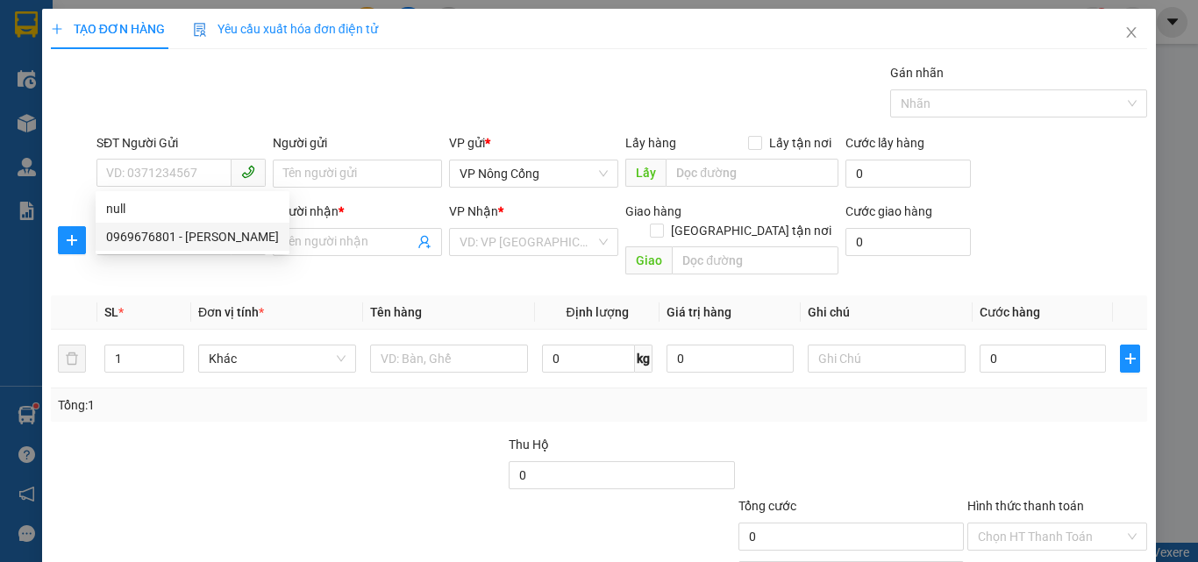
click at [311, 296] on th "Đơn vị tính *" at bounding box center [277, 313] width 172 height 34
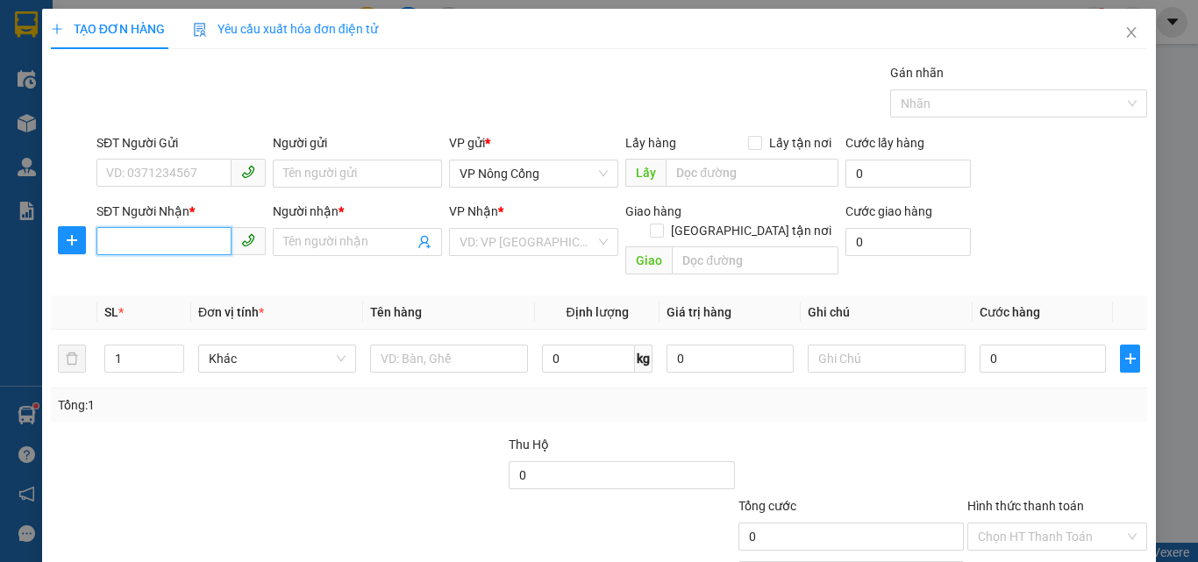
click at [180, 237] on input "SĐT Người Nhận *" at bounding box center [164, 241] width 135 height 28
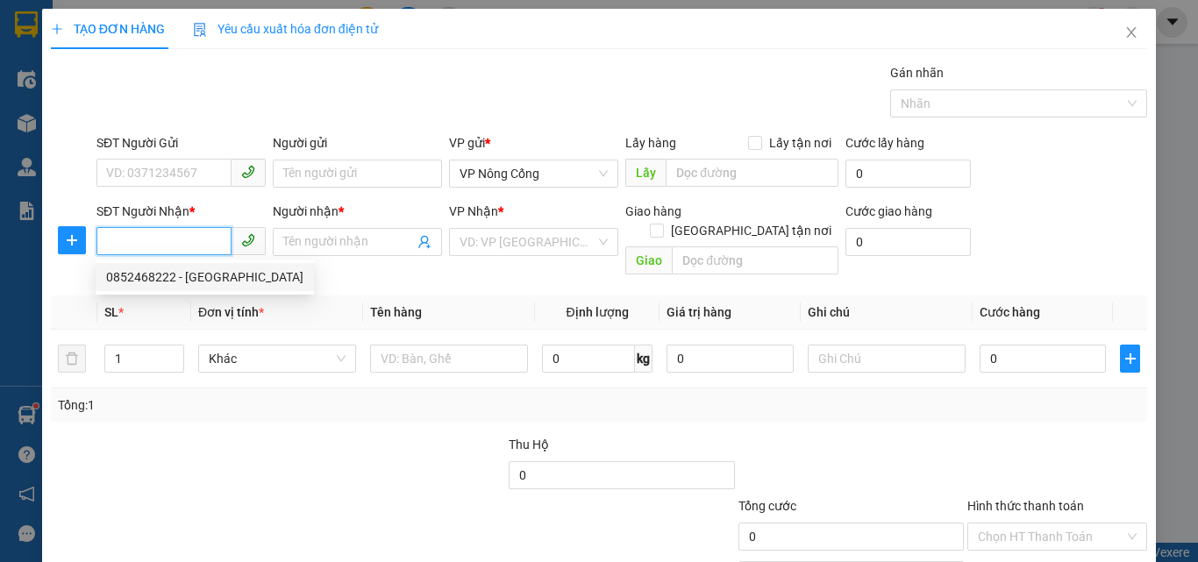
click at [157, 279] on div "0852468222 - [GEOGRAPHIC_DATA]" at bounding box center [204, 277] width 197 height 19
type input "0852468222"
type input "Kỳ"
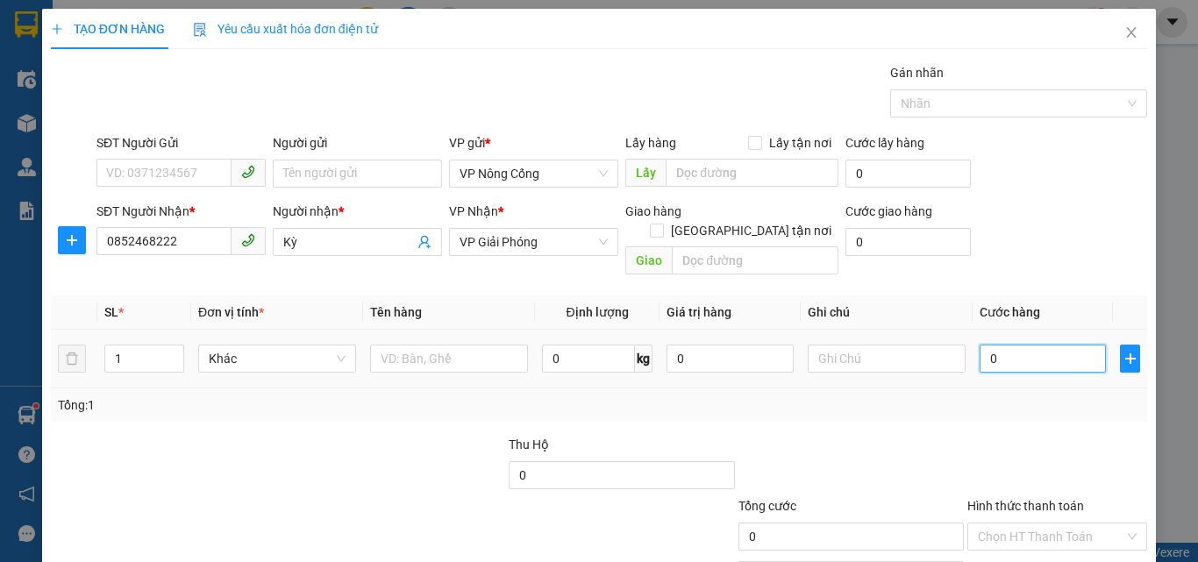
click at [1041, 345] on input "0" at bounding box center [1043, 359] width 126 height 28
type input "5"
type input "50"
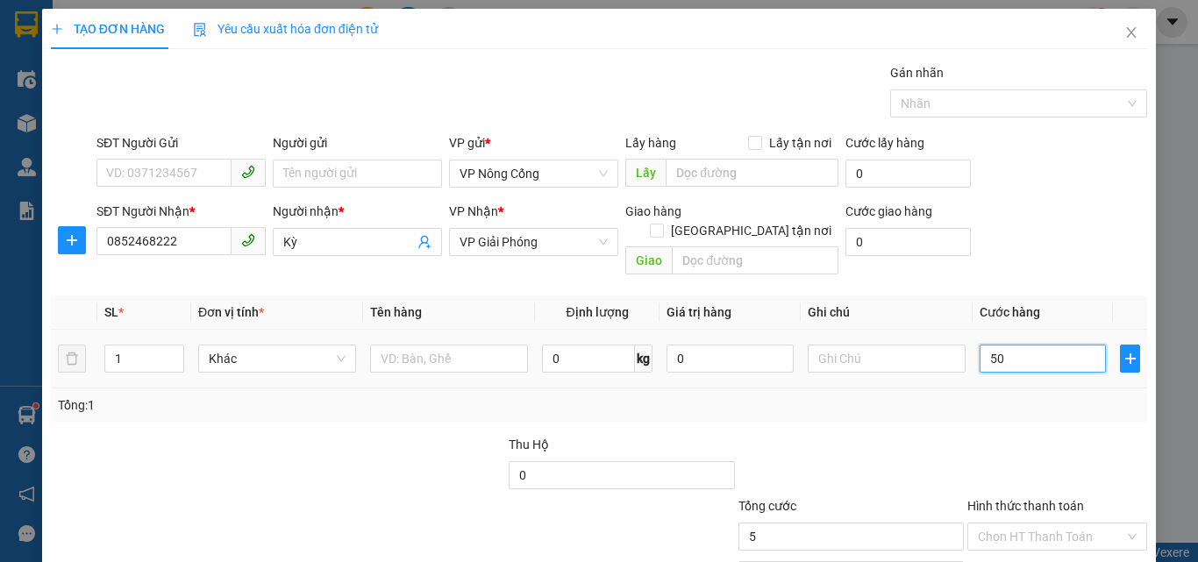
type input "50"
type input "50.000"
click at [1023, 499] on label "Hình thức thanh toán" at bounding box center [1026, 506] width 117 height 14
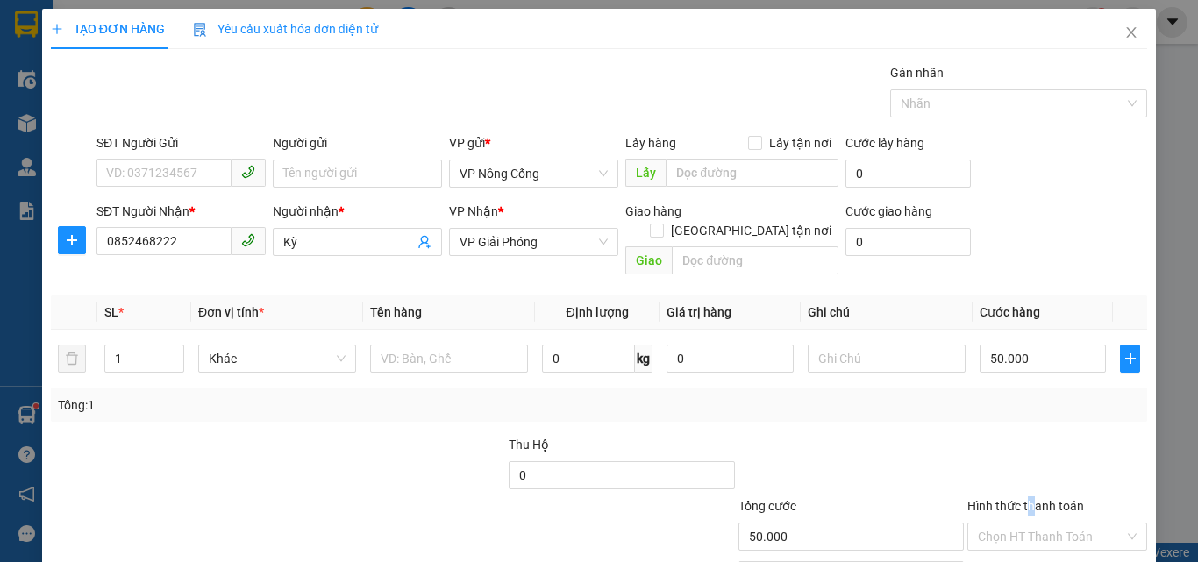
click at [1023, 524] on input "Hình thức thanh toán" at bounding box center [1051, 537] width 147 height 26
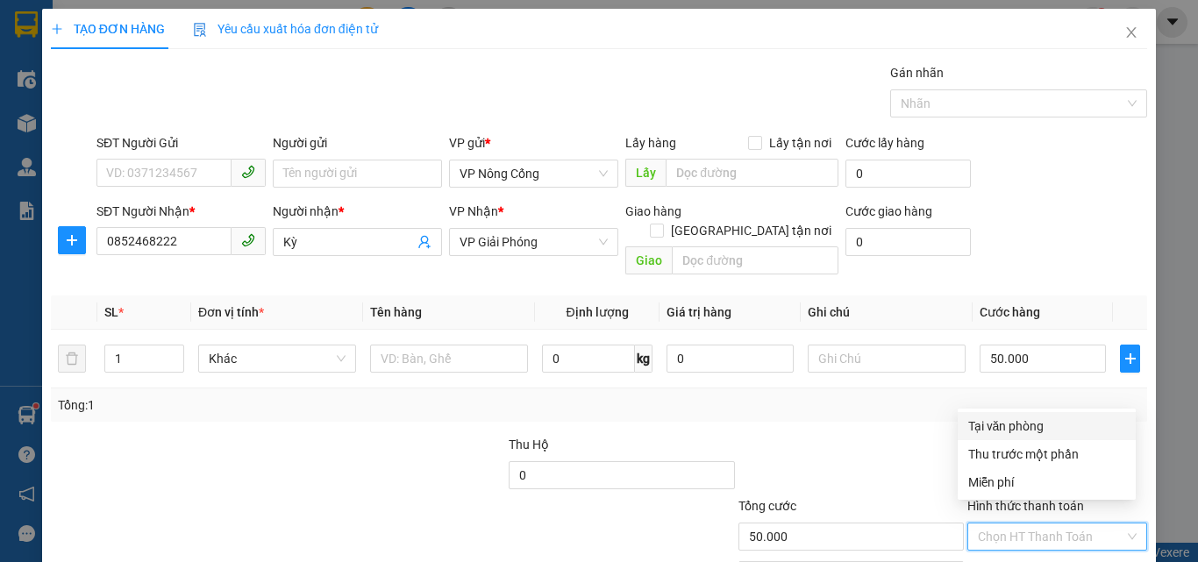
click at [1020, 430] on div "Tại văn phòng" at bounding box center [1047, 426] width 157 height 19
type input "0"
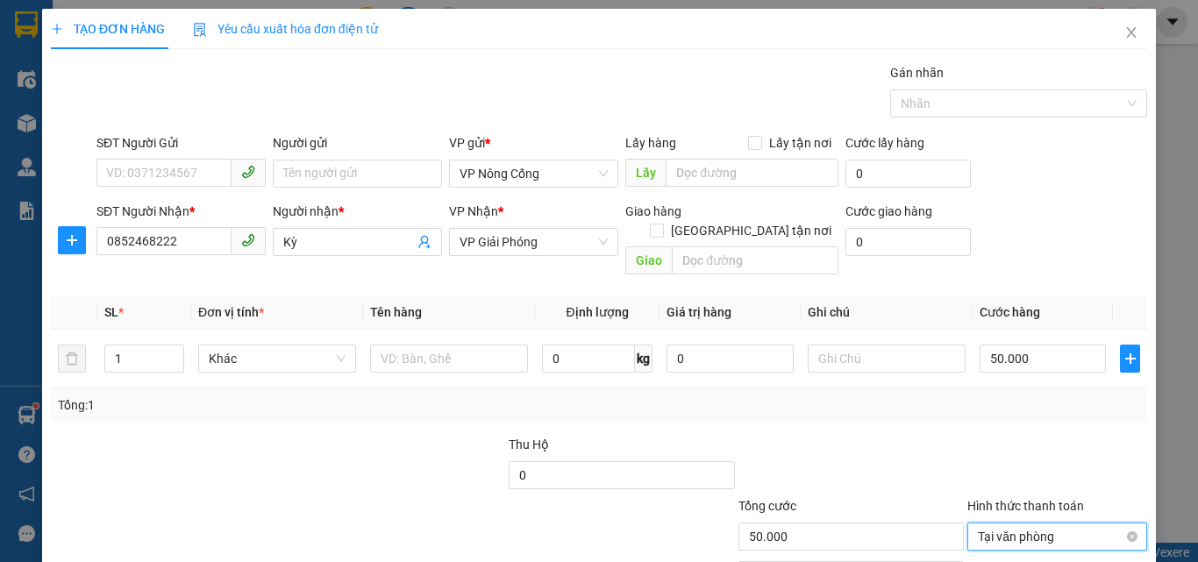
scroll to position [87, 0]
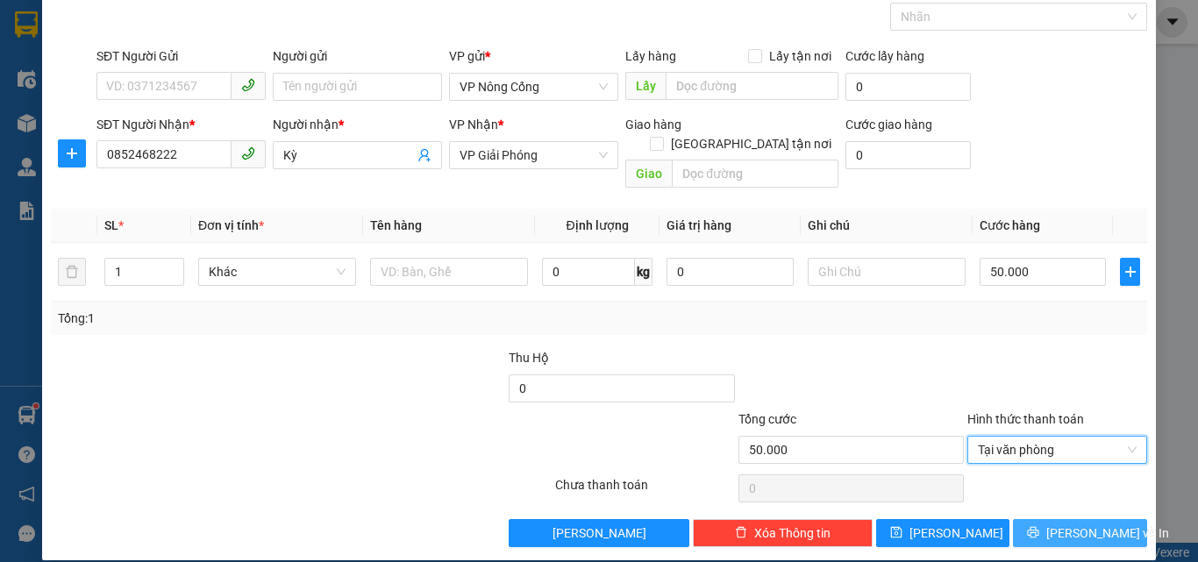
click at [1091, 524] on span "[PERSON_NAME] và In" at bounding box center [1108, 533] width 123 height 19
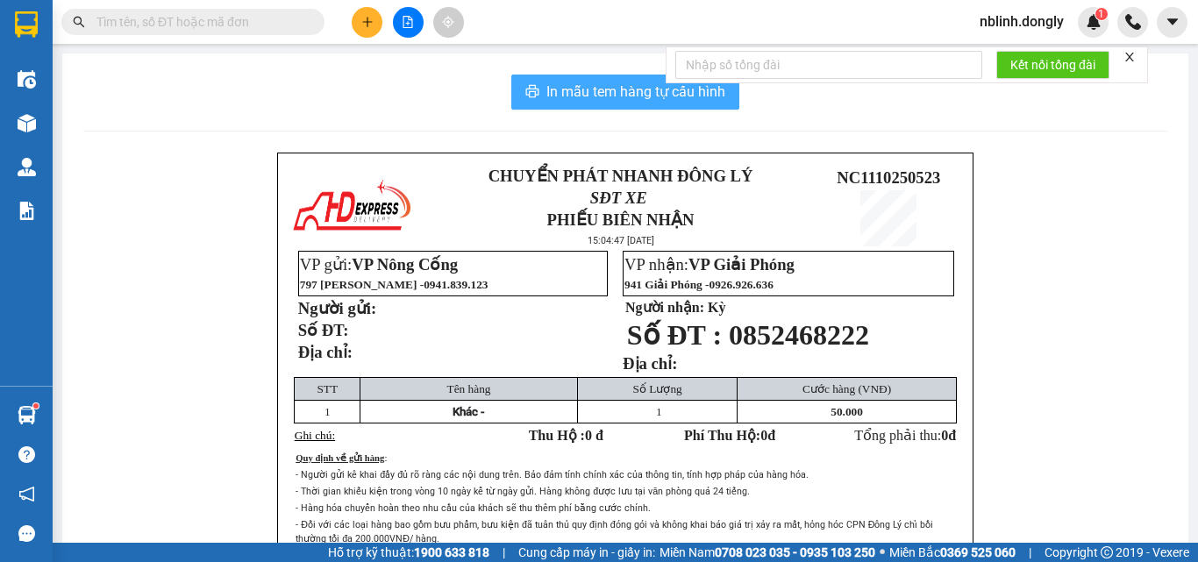
click at [633, 87] on span "In mẫu tem hàng tự cấu hình" at bounding box center [636, 92] width 179 height 22
